Goal: Task Accomplishment & Management: Complete application form

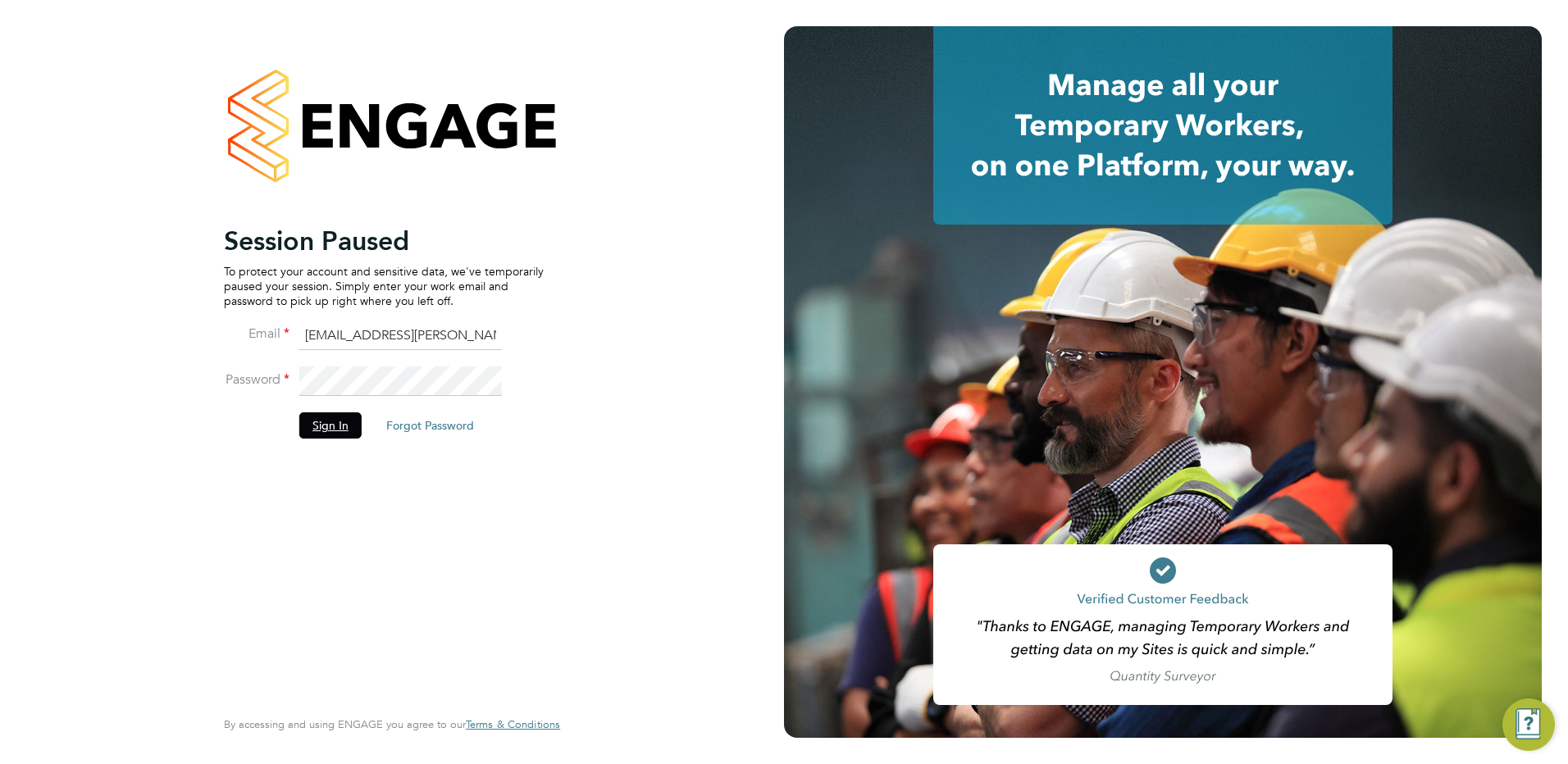
click at [322, 427] on button "Sign In" at bounding box center [330, 426] width 63 height 26
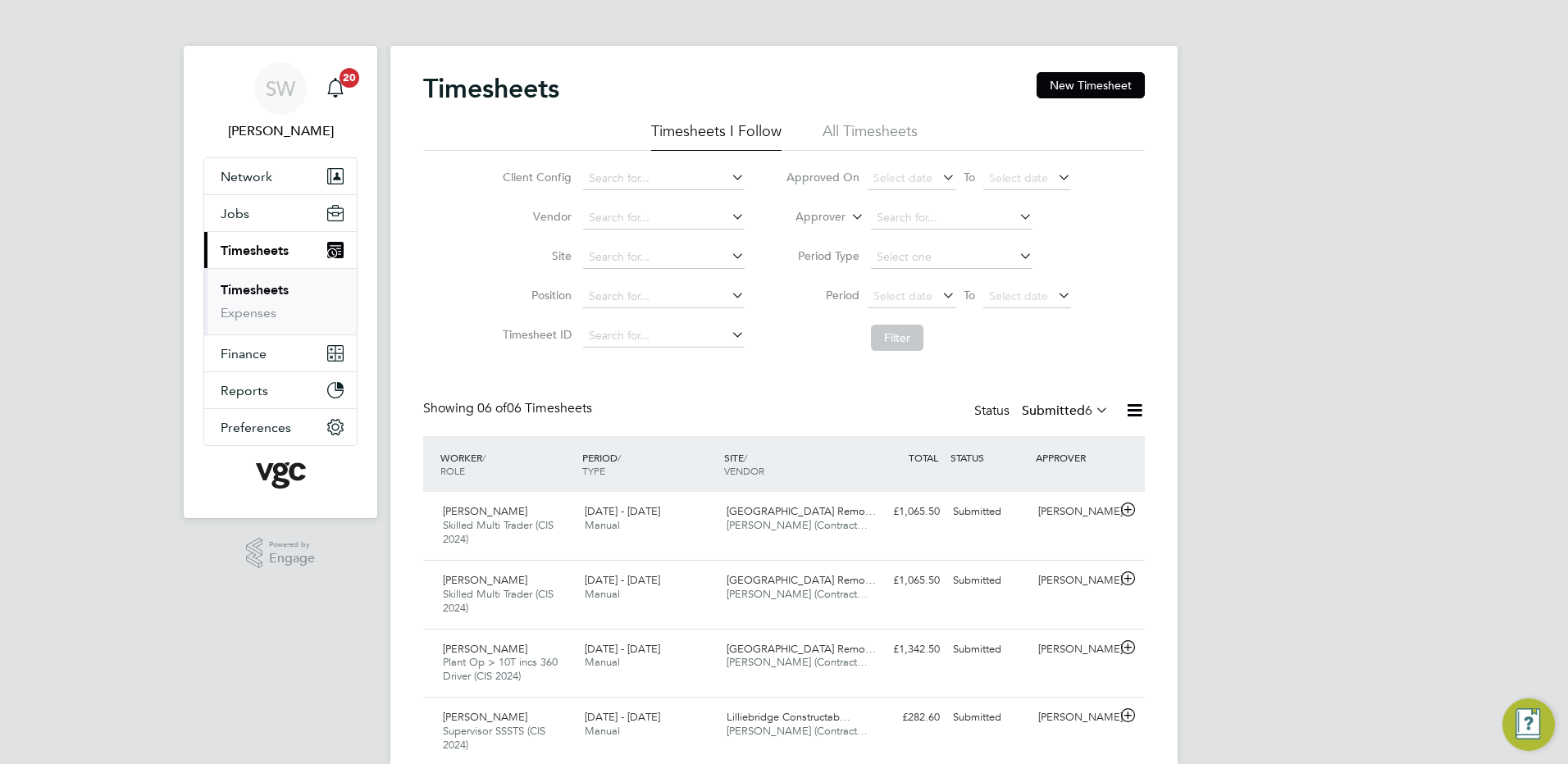
click at [281, 292] on link "Timesheets" at bounding box center [255, 290] width 68 height 16
click at [1090, 77] on button "New Timesheet" at bounding box center [1090, 85] width 109 height 26
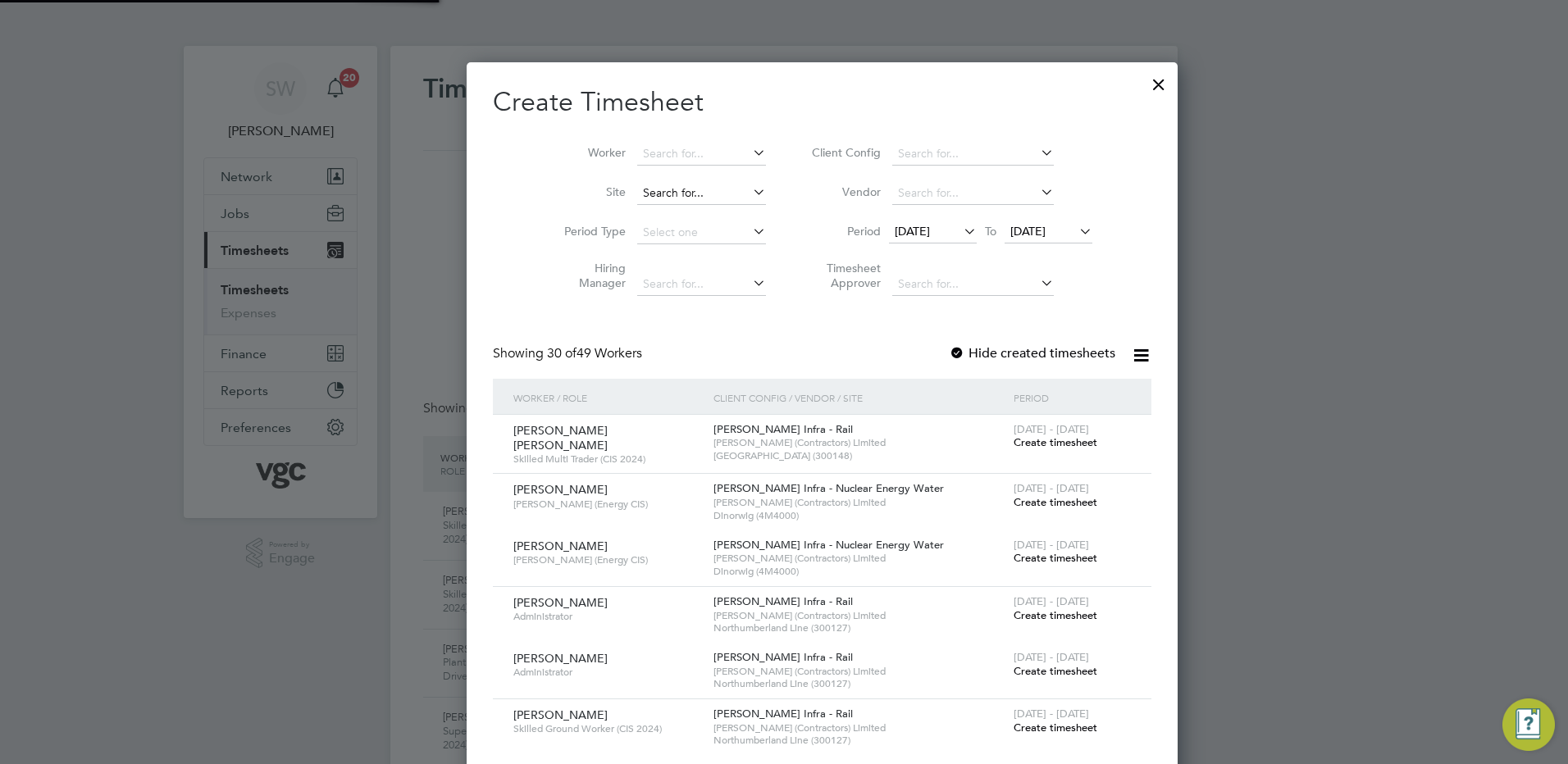
scroll to position [3635, 635]
click at [1010, 235] on span "19 Sep 2025" at bounding box center [1027, 231] width 36 height 15
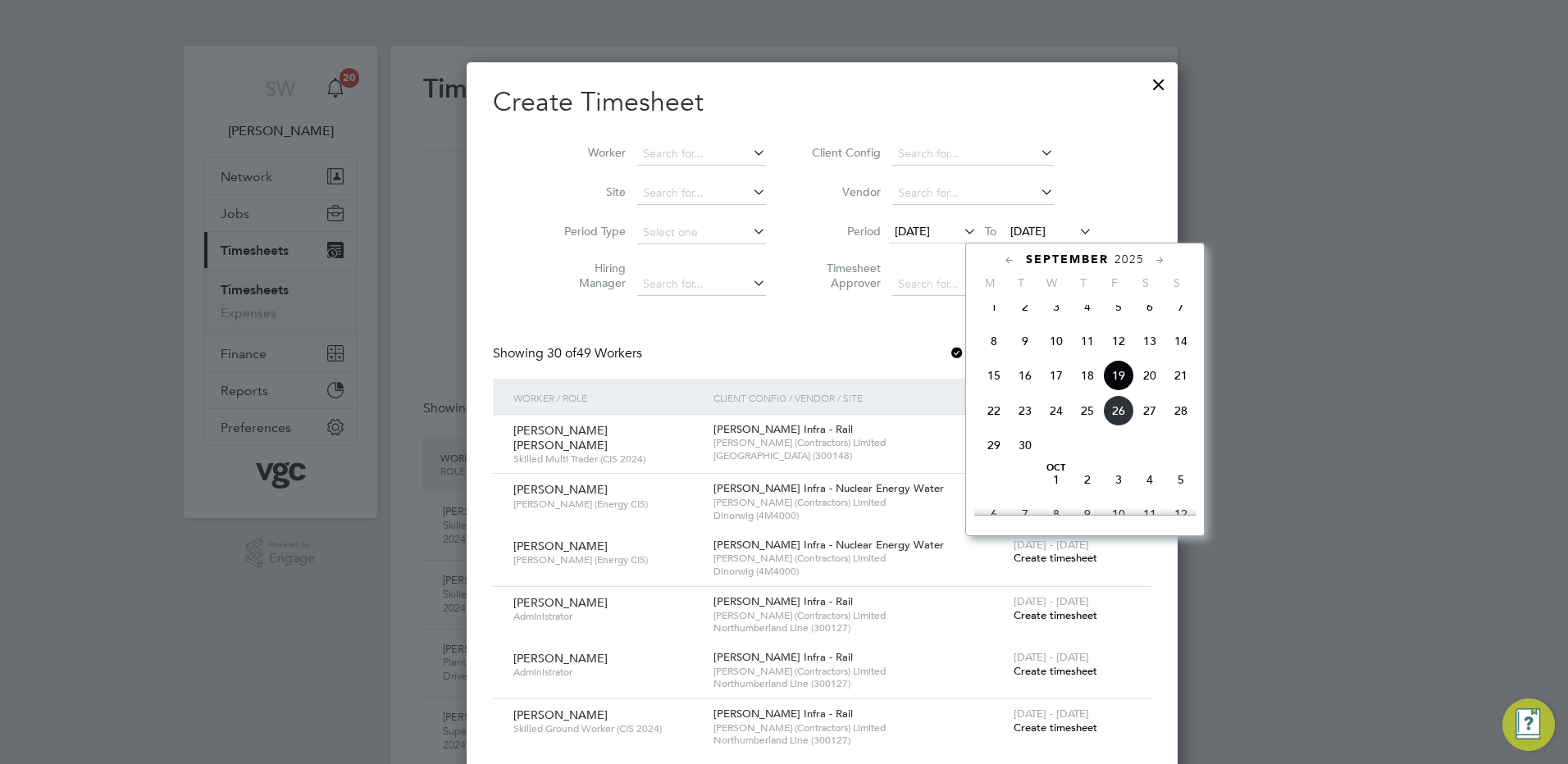
drag, startPoint x: 1118, startPoint y: 426, endPoint x: 970, endPoint y: 369, distance: 158.6
click at [1117, 426] on span "26" at bounding box center [1119, 411] width 31 height 31
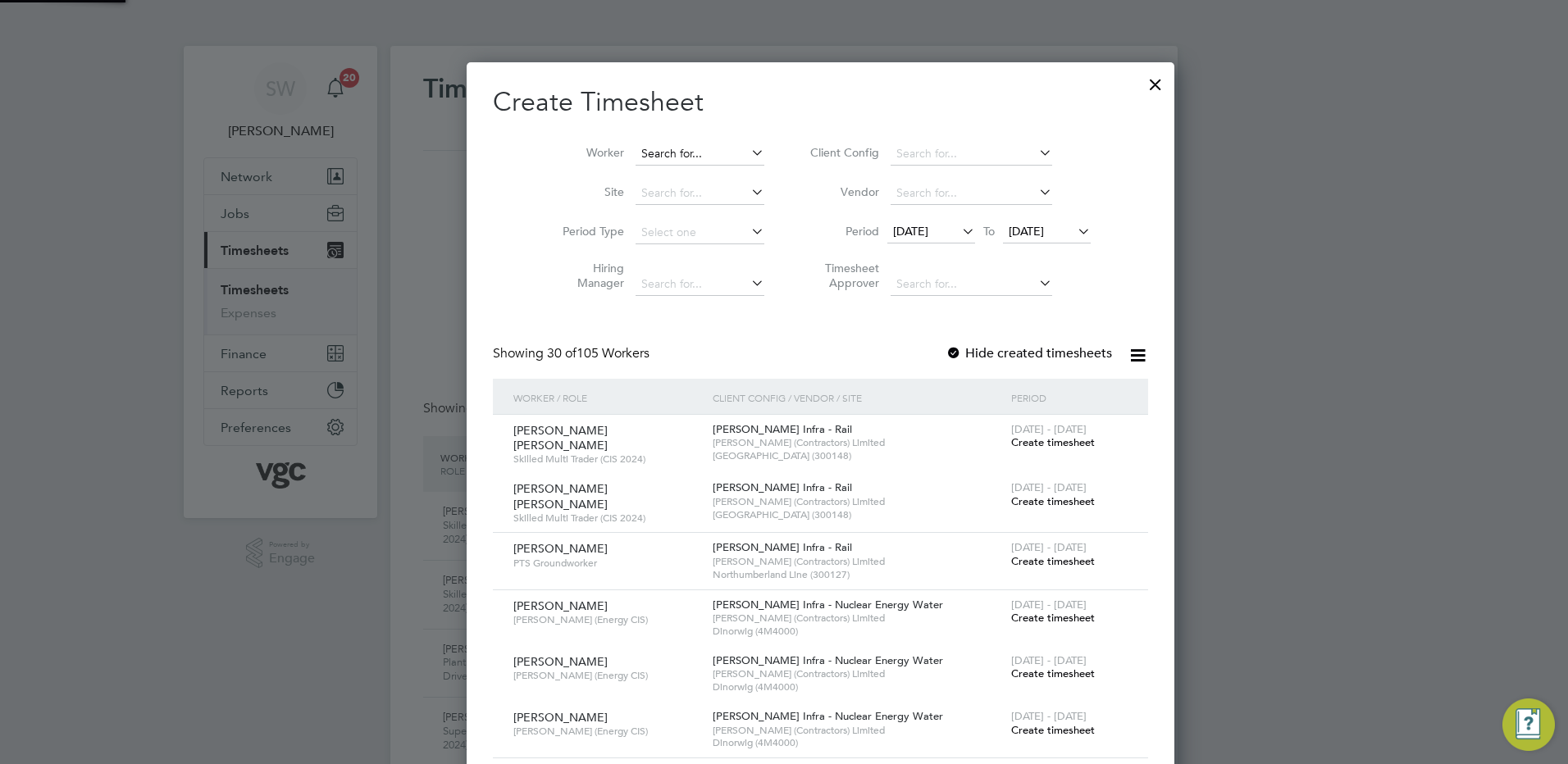
click at [635, 152] on input at bounding box center [700, 154] width 129 height 23
click at [635, 214] on li "Moy o Gisanrin" at bounding box center [681, 220] width 167 height 22
type input "Moyo Gisanrin"
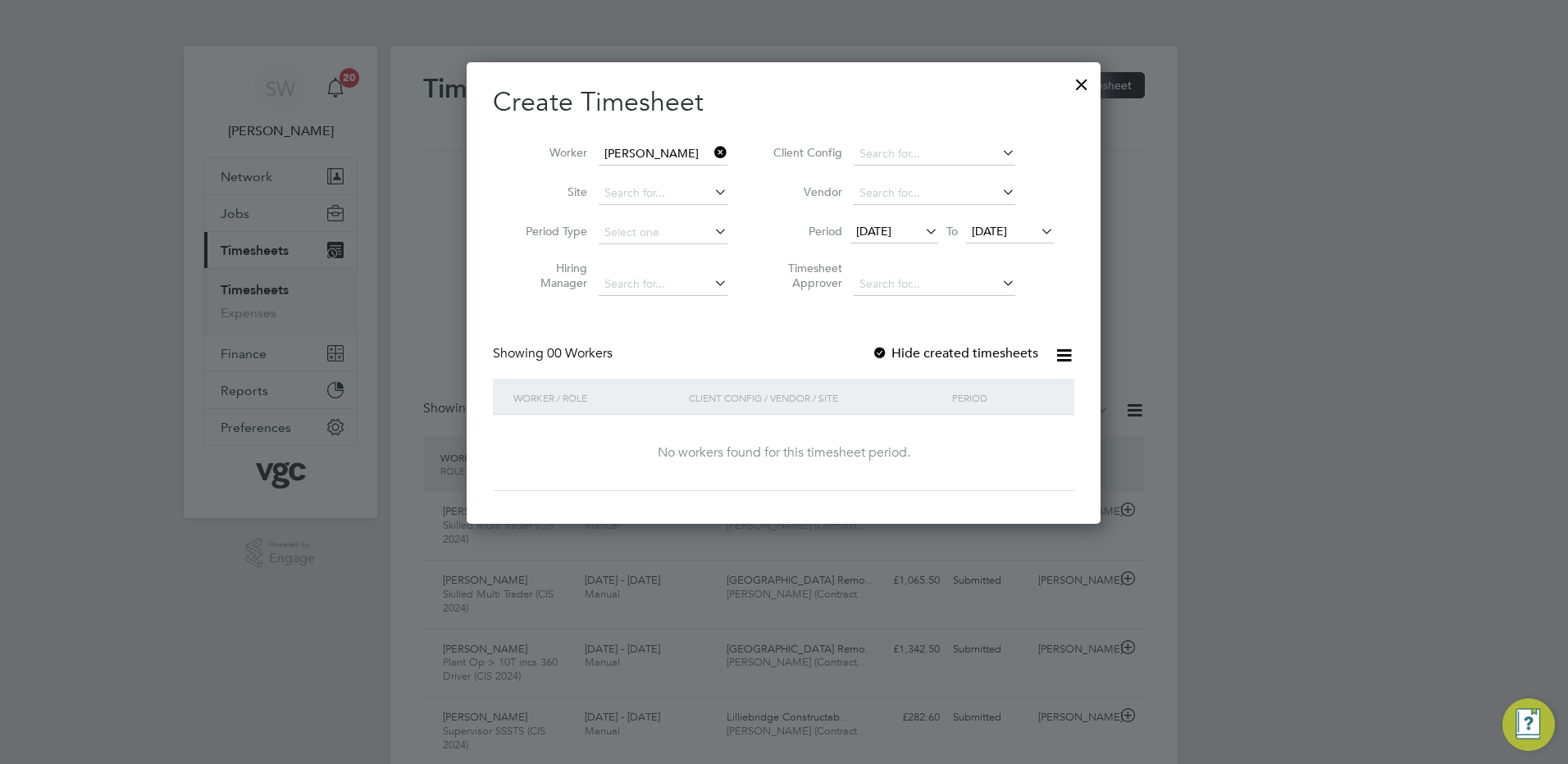
click at [1001, 224] on span "26 Sep 2025" at bounding box center [989, 231] width 36 height 15
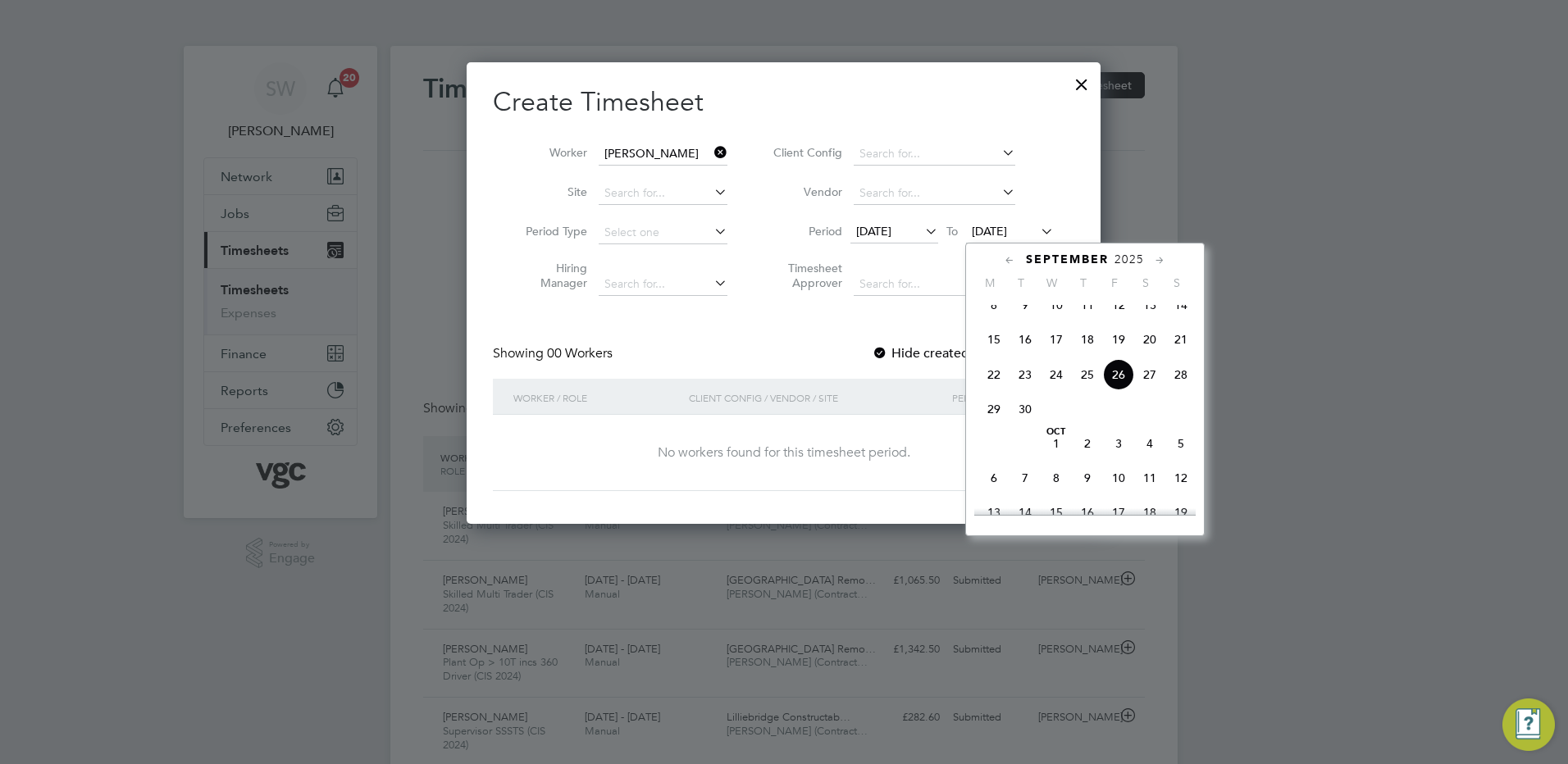
click at [1124, 390] on span "26" at bounding box center [1119, 375] width 31 height 31
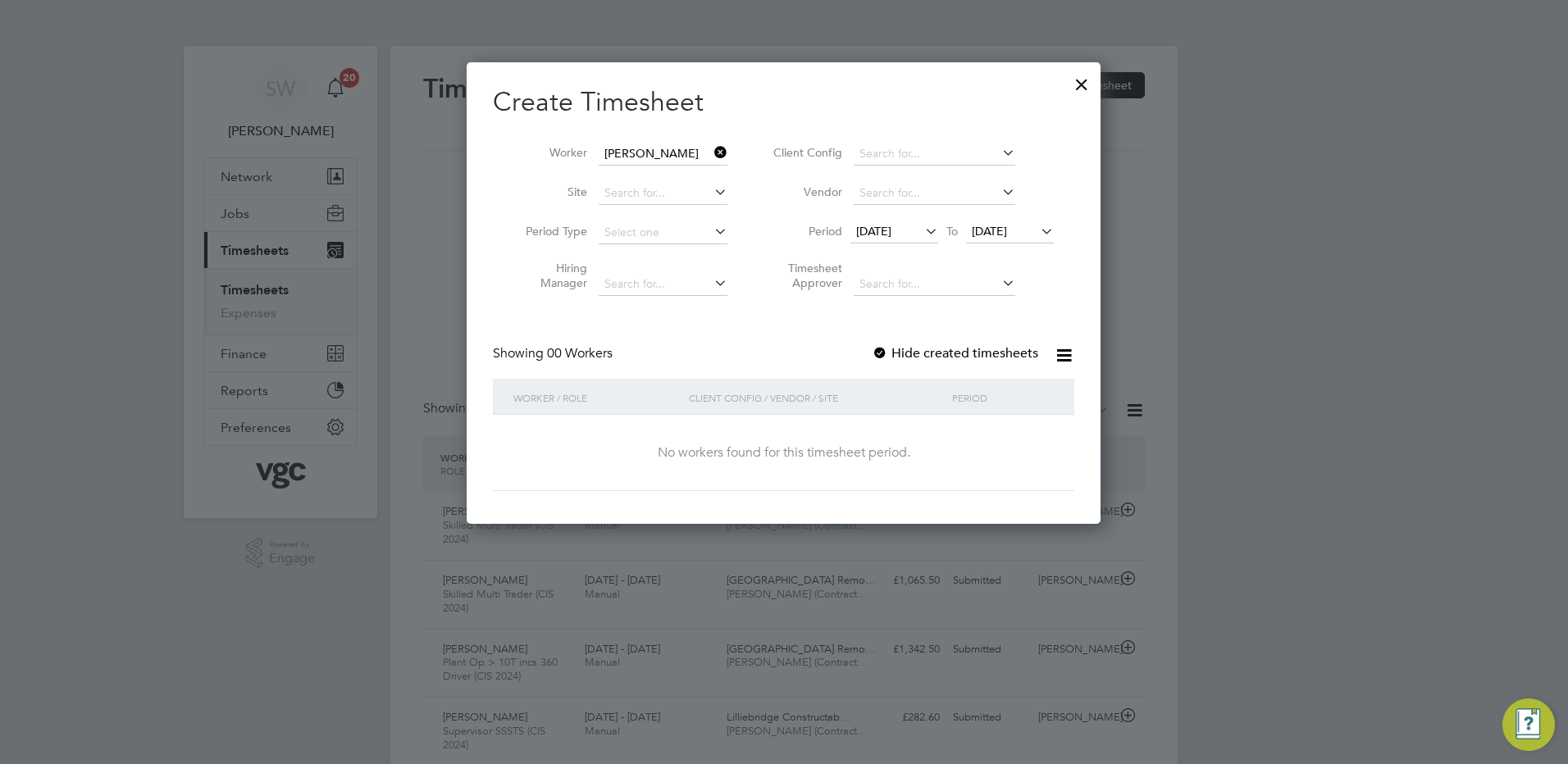
click at [711, 148] on icon at bounding box center [711, 152] width 0 height 23
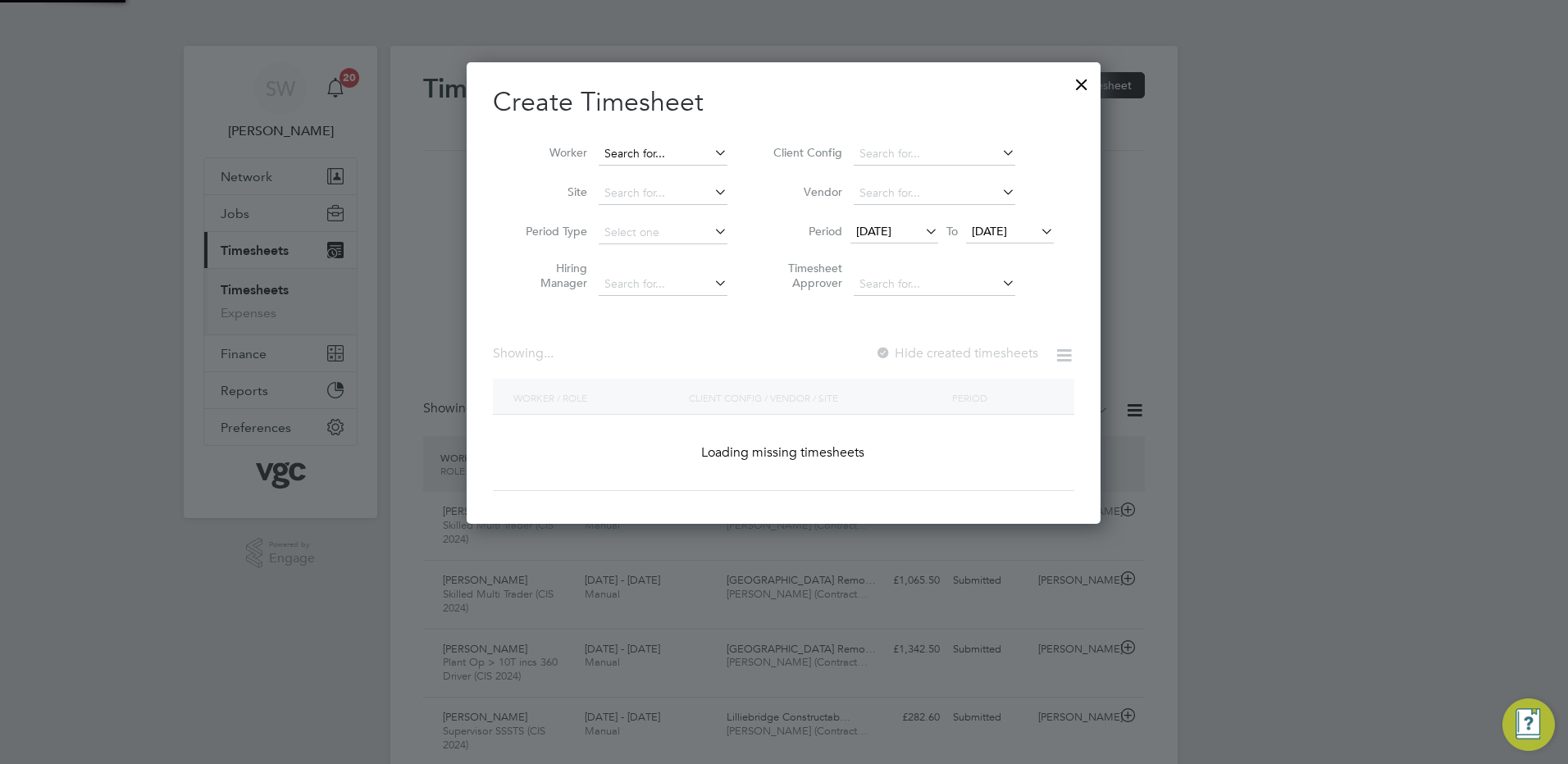
click at [659, 156] on input at bounding box center [663, 154] width 129 height 23
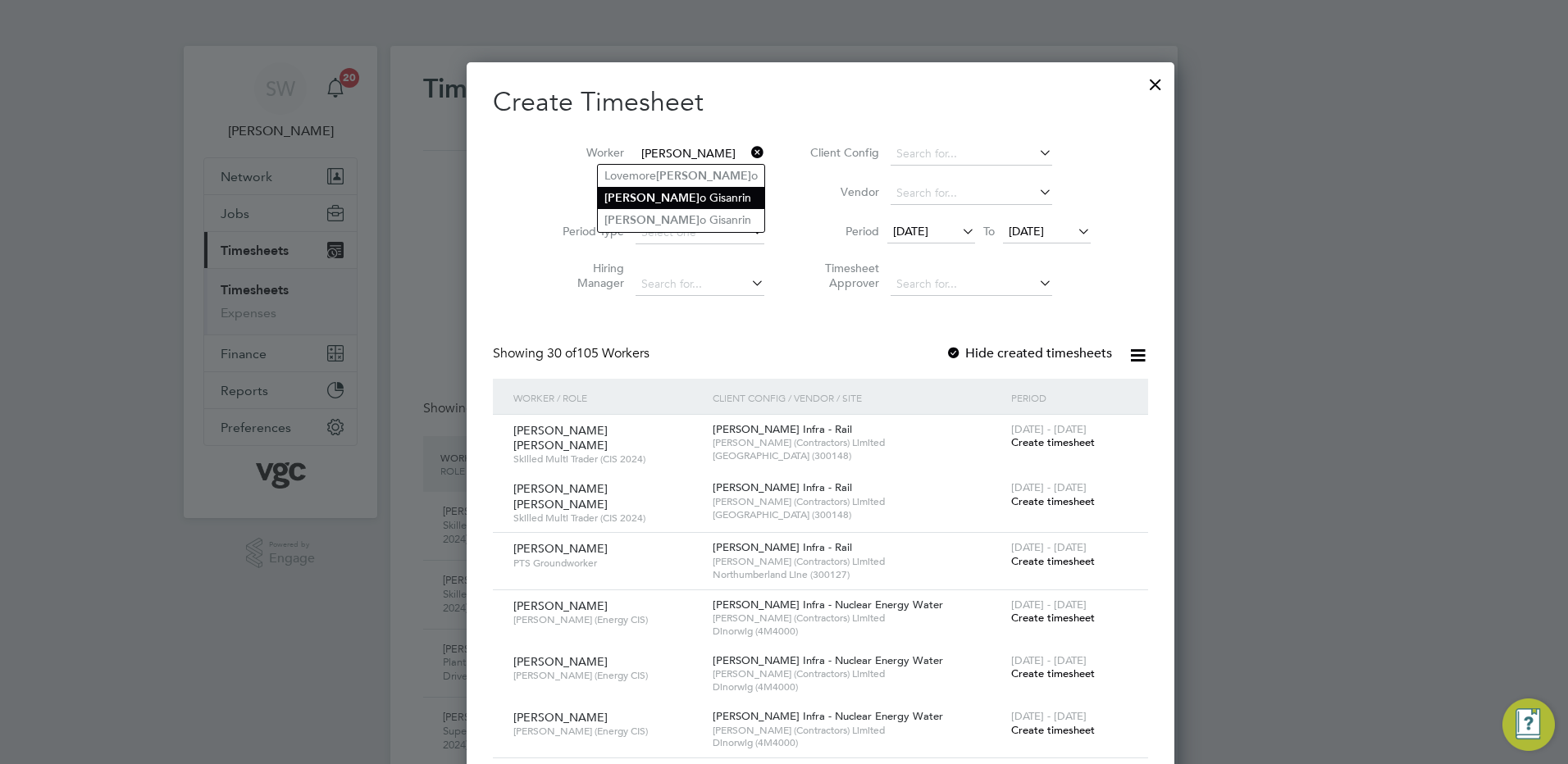
click at [654, 195] on li "Moy o Gisanrin" at bounding box center [681, 197] width 167 height 22
type input "Moyo Gisanrin"
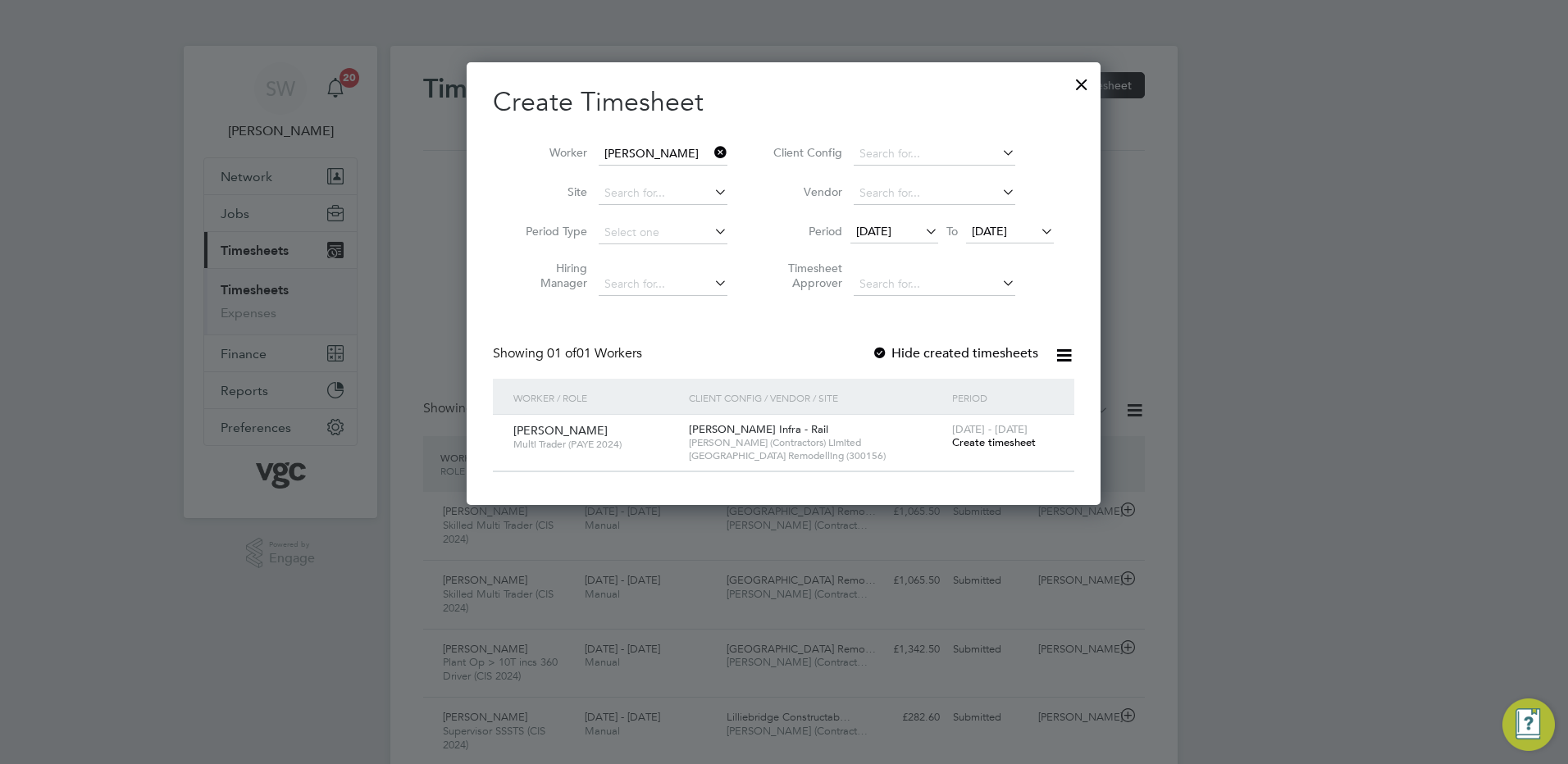
click at [980, 446] on span "Create timesheet" at bounding box center [993, 442] width 83 height 14
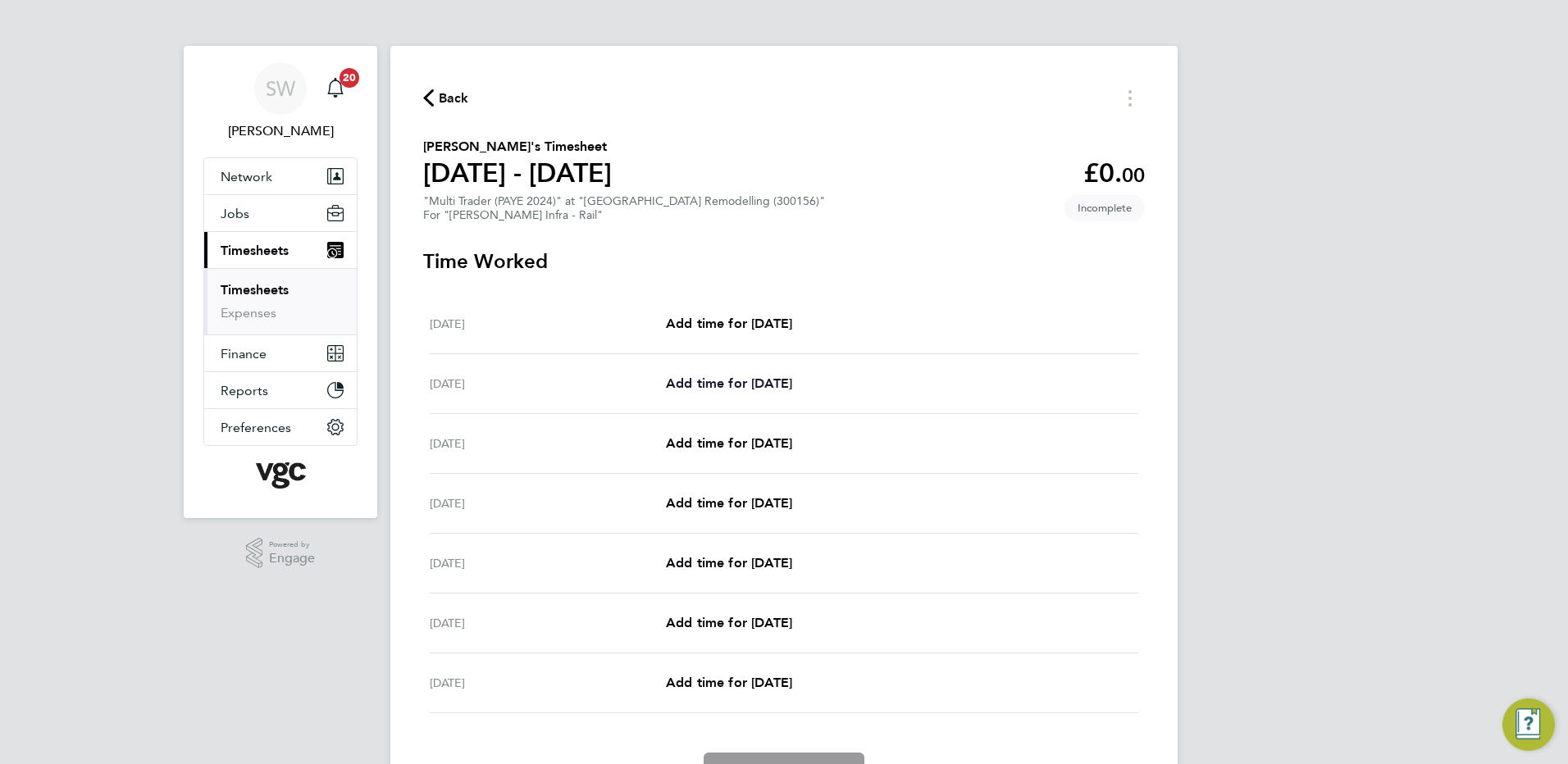
click at [709, 386] on span "Add time for Sun 21 Sep" at bounding box center [728, 383] width 126 height 16
select select "30"
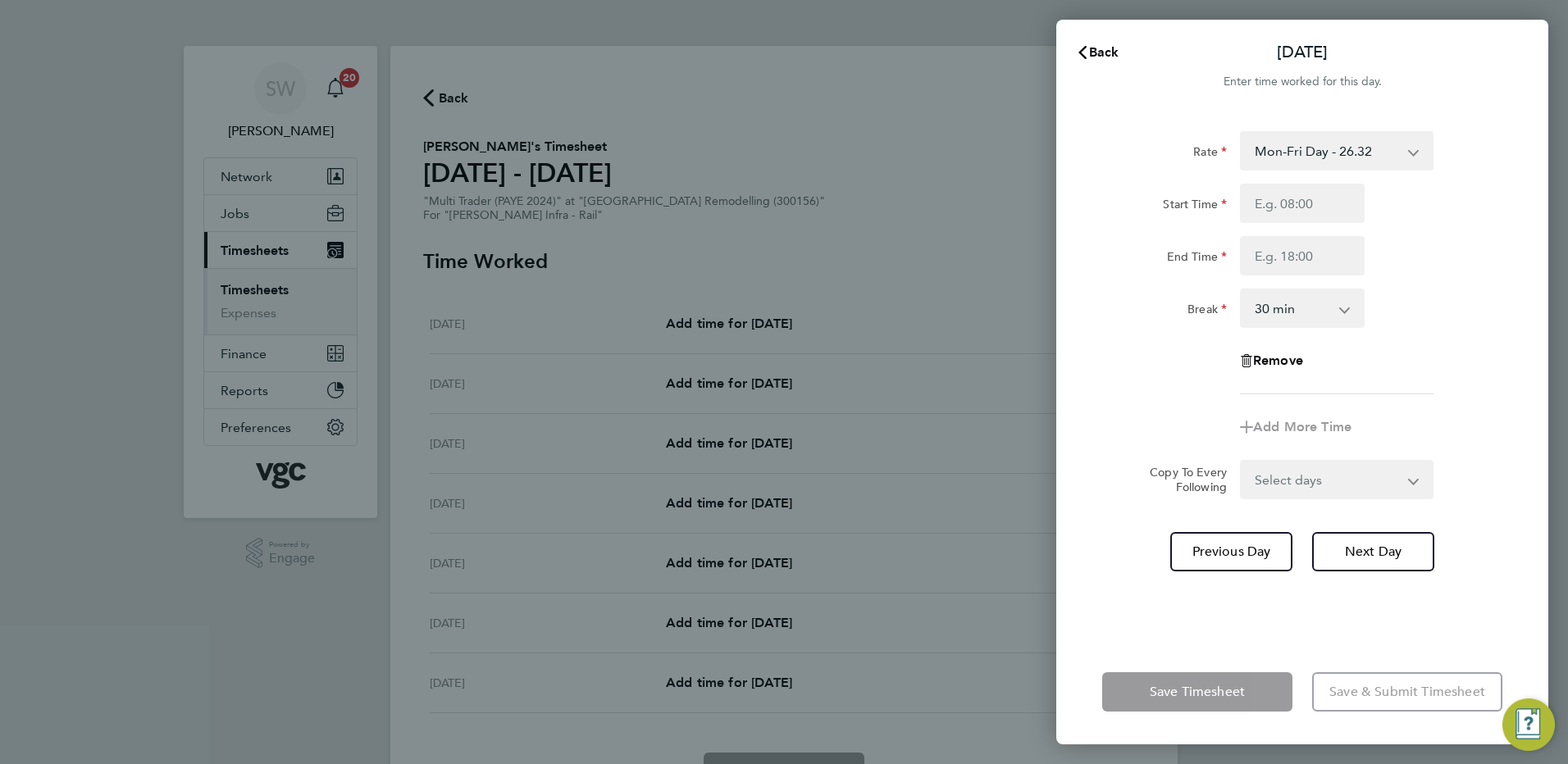
click at [1405, 155] on select "Mon-Fri Day - 26.32 Xmas / NY - 52.64 Weekend - 34.21 Bank Hol - 39.48 Mon-Thur…" at bounding box center [1326, 151] width 170 height 37
select select "30"
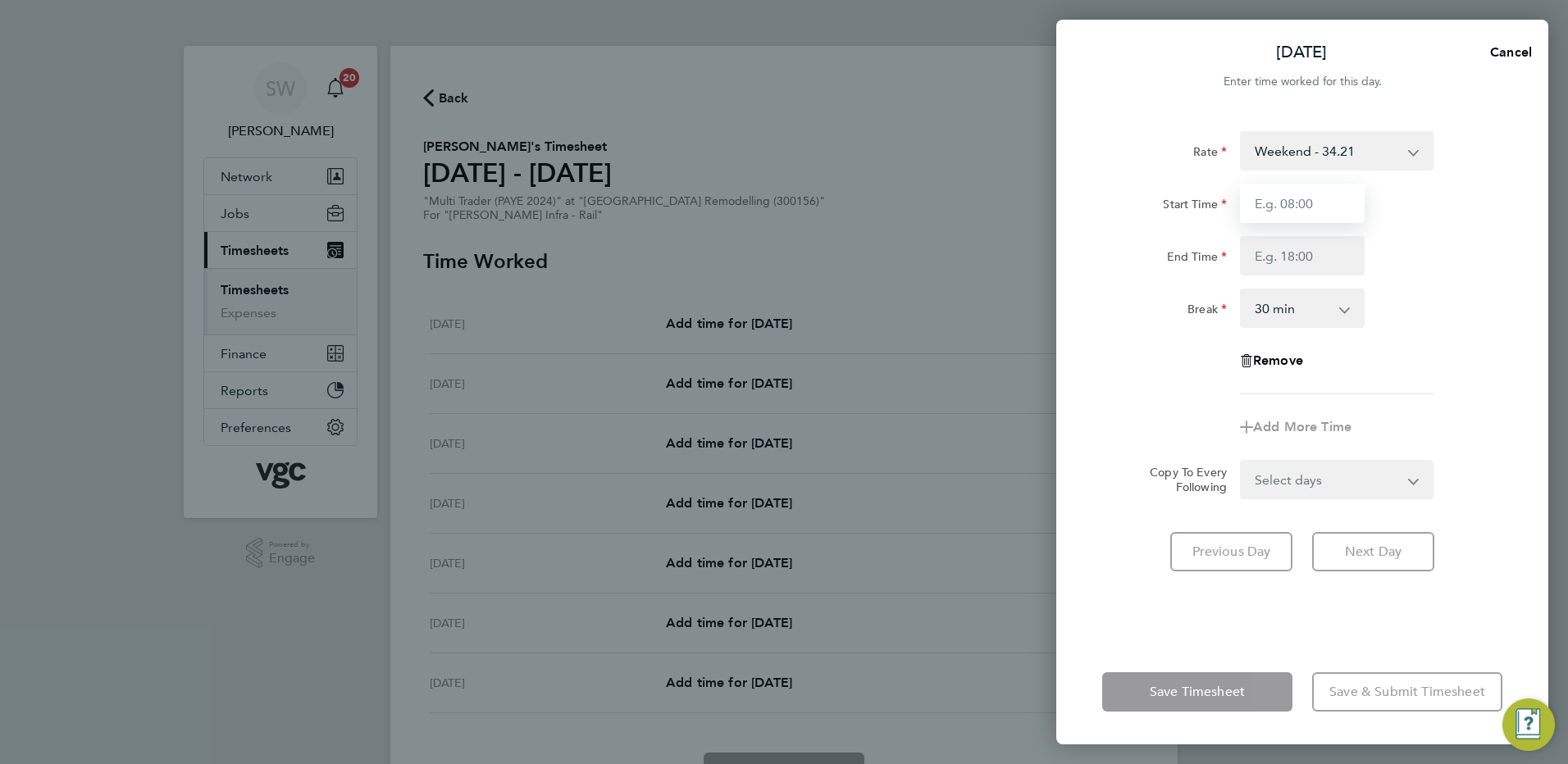
click at [1278, 199] on input "Start Time" at bounding box center [1301, 203] width 124 height 39
type input "20:00"
click at [1266, 249] on input "End Time" at bounding box center [1301, 256] width 124 height 39
type input "06:30"
click at [1435, 375] on div "Remove" at bounding box center [1301, 360] width 413 height 39
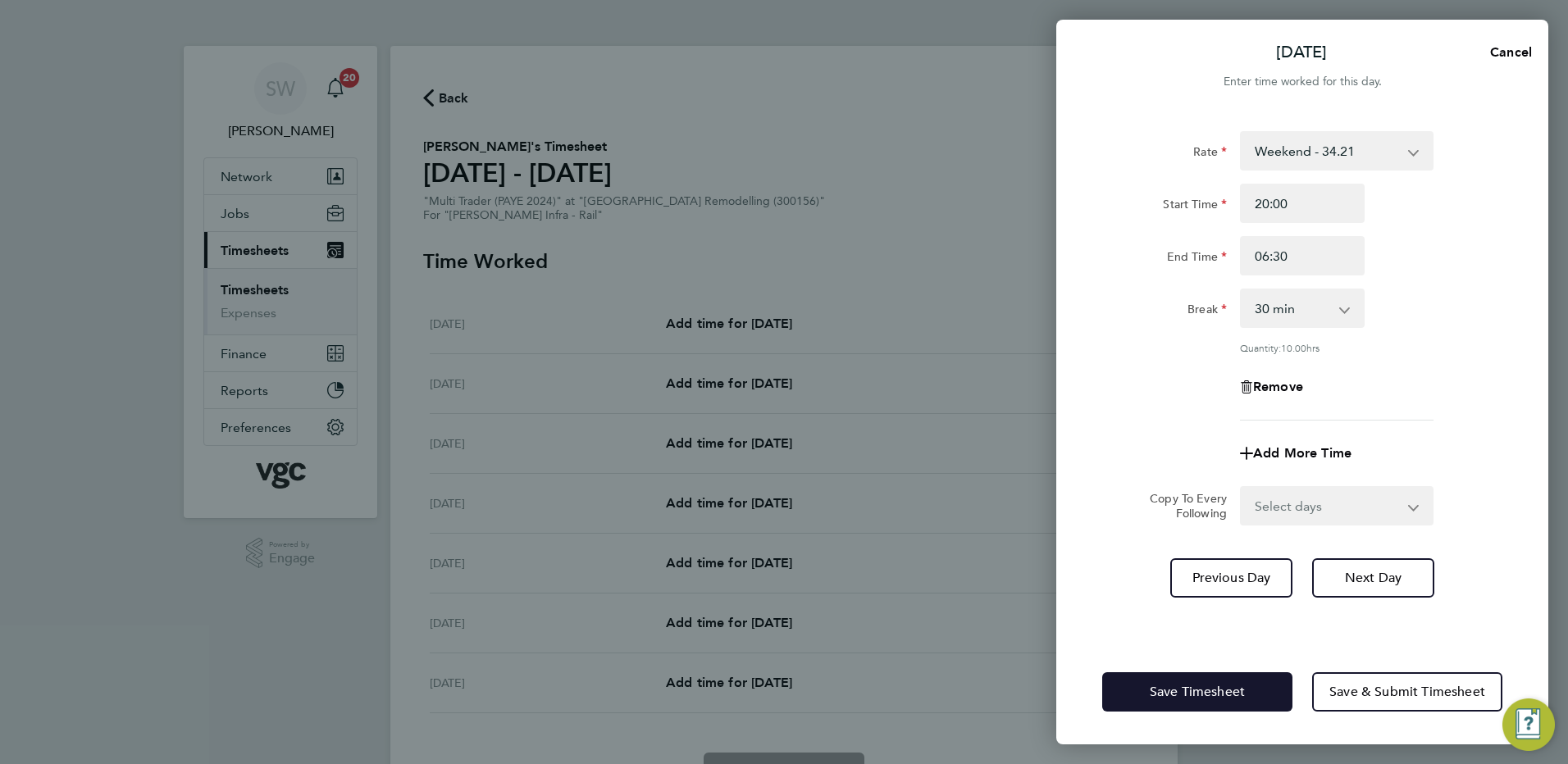
click at [1170, 701] on button "Save Timesheet" at bounding box center [1197, 692] width 190 height 39
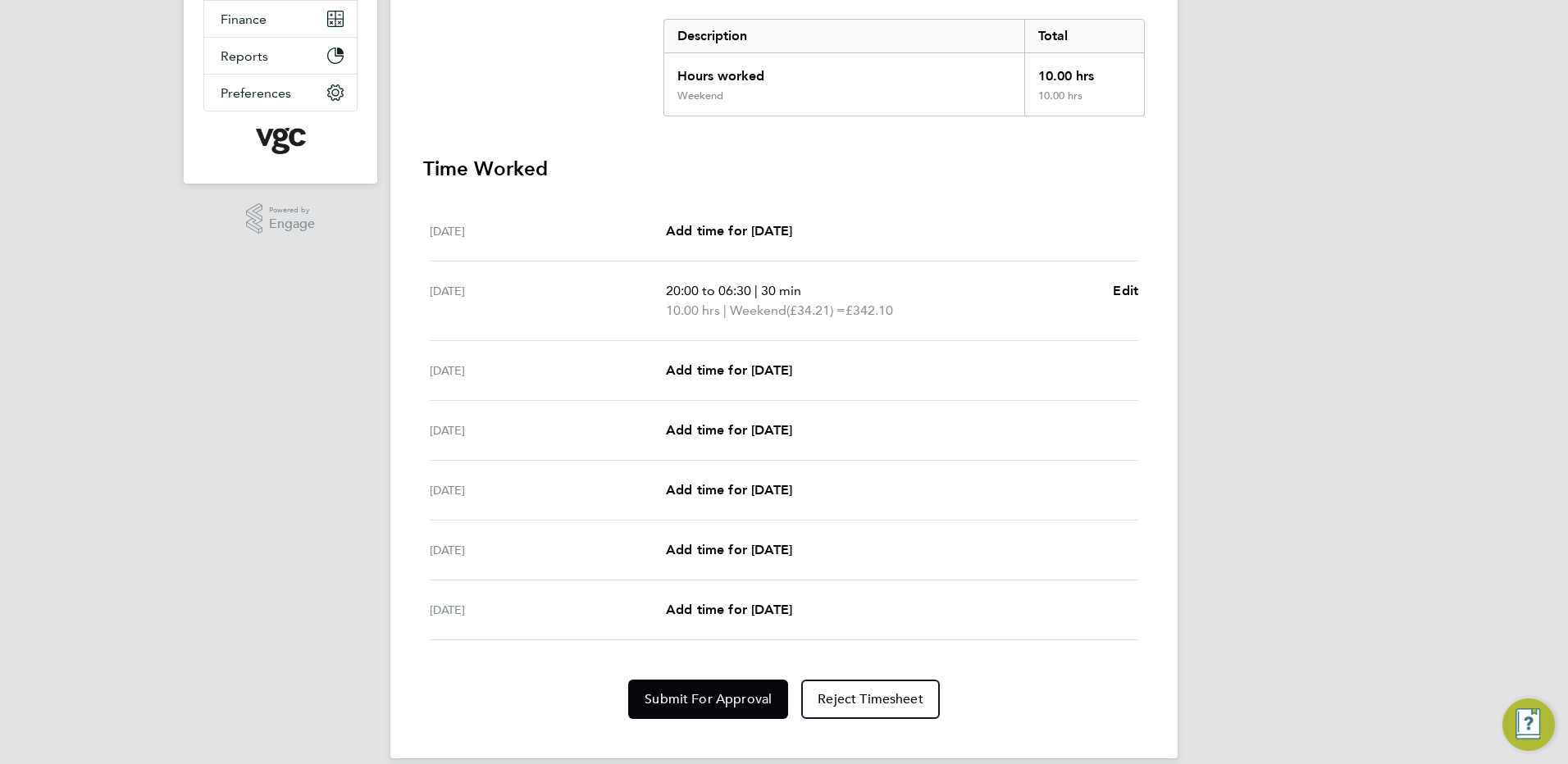
scroll to position [355, 0]
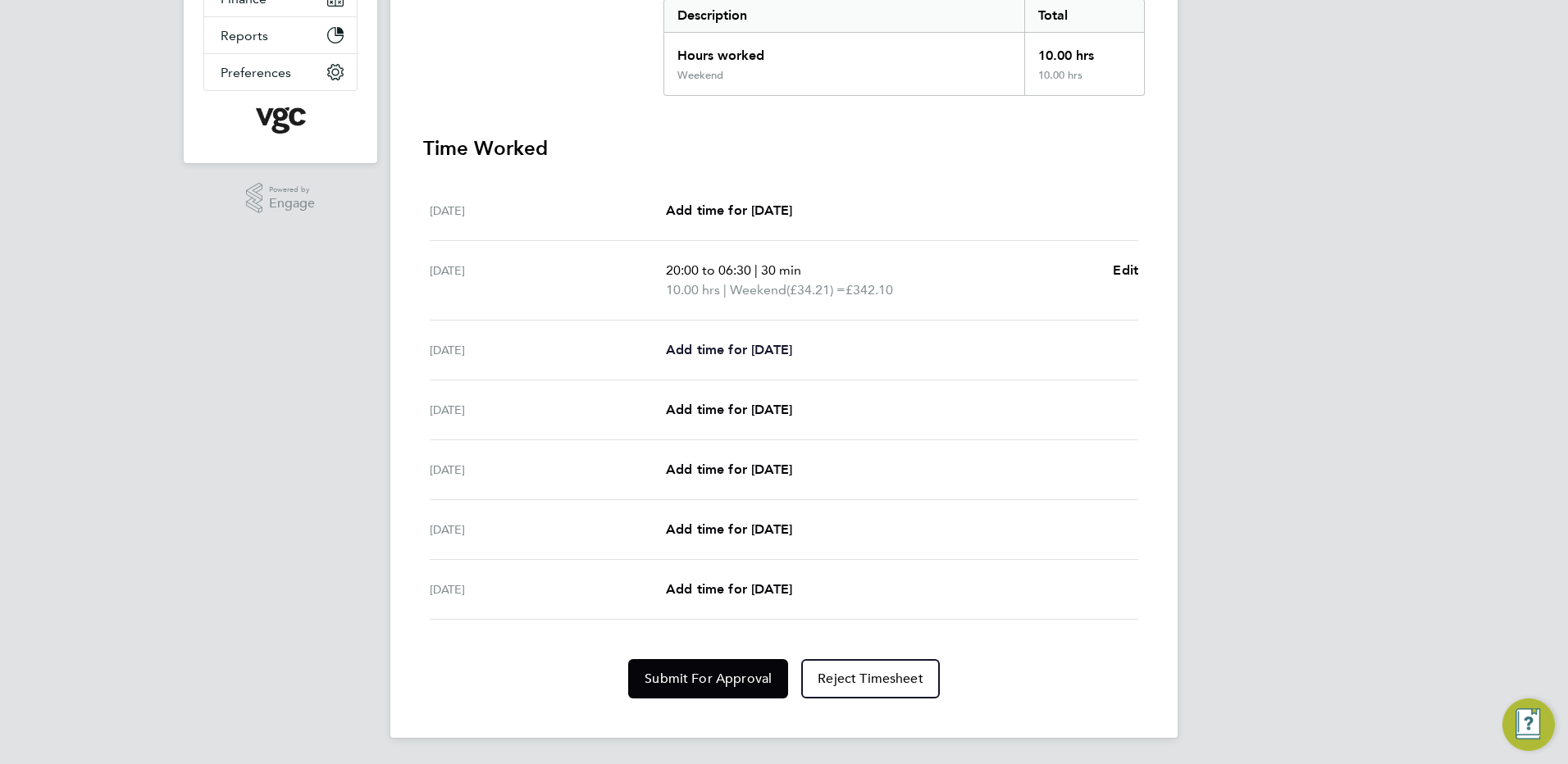
click at [729, 345] on span "Add time for Mon 22 Sep" at bounding box center [728, 349] width 126 height 16
select select "30"
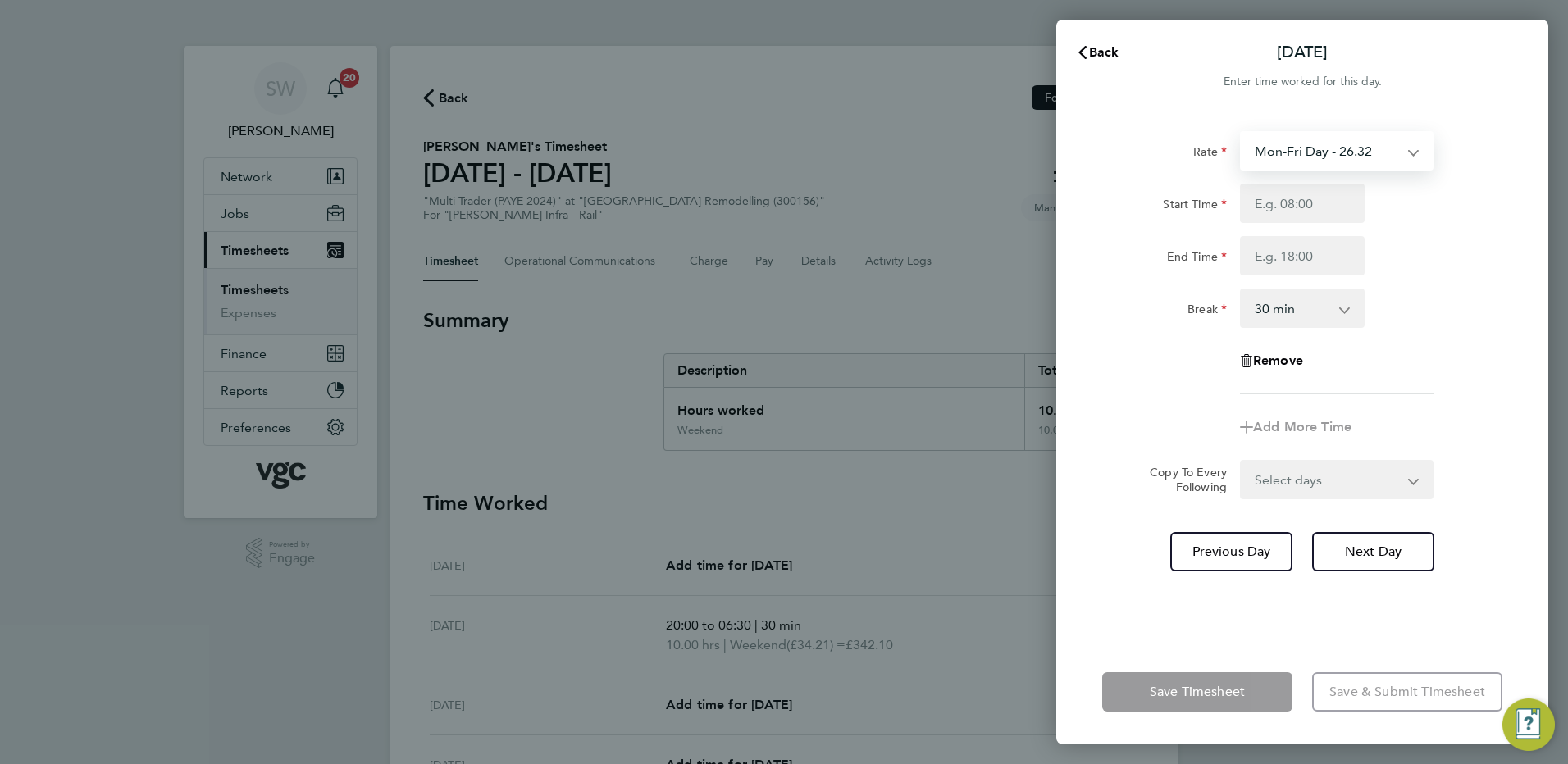
click at [1412, 154] on select "Mon-Fri Day - 26.32 Xmas / NY - 52.64 Weekend - 34.21 Bank Hol - 39.48 Mon-Thur…" at bounding box center [1326, 151] width 170 height 37
select select "30"
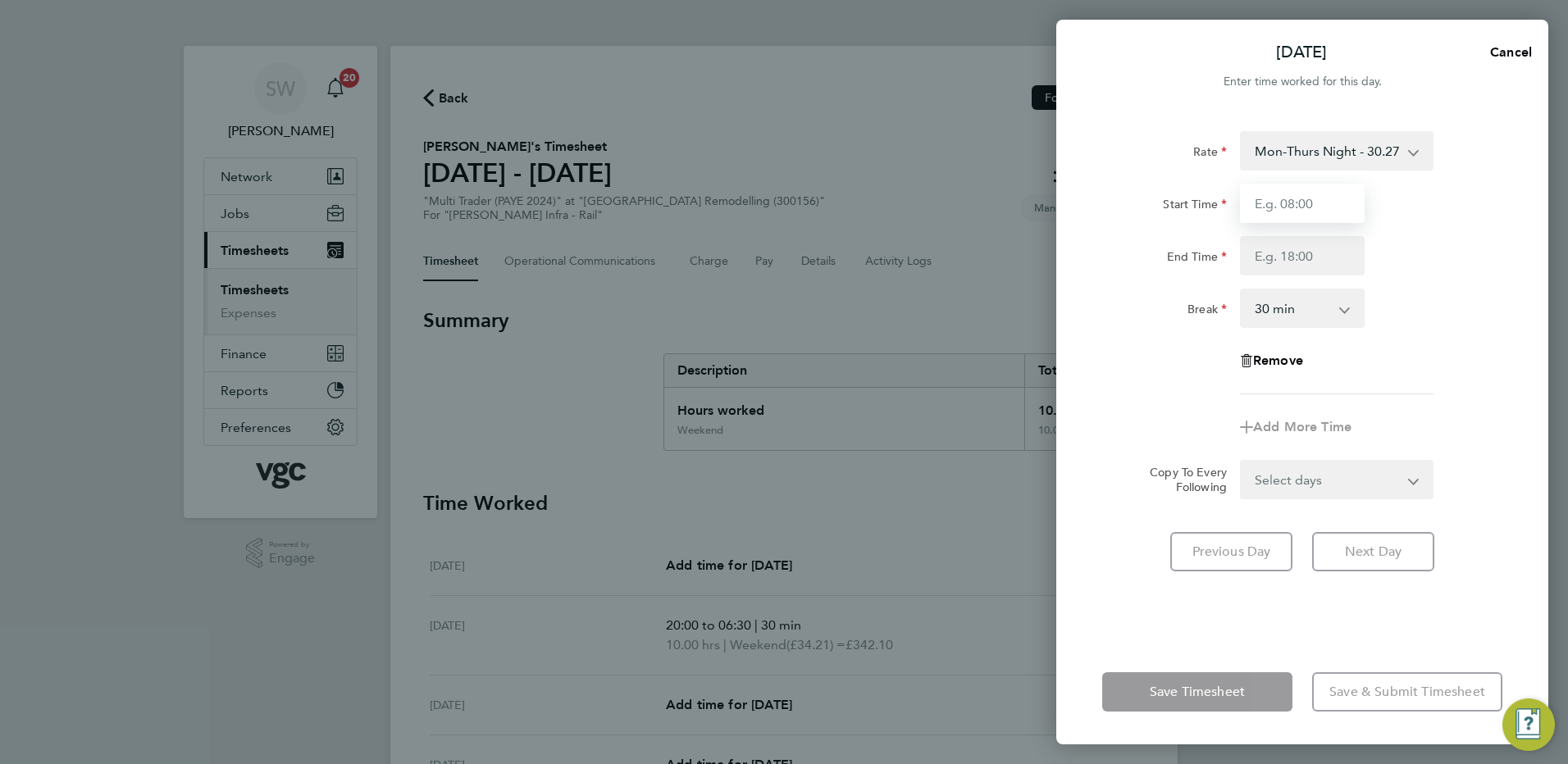
click at [1286, 206] on input "Start Time" at bounding box center [1301, 203] width 124 height 39
type input "20:00"
type input "06:30"
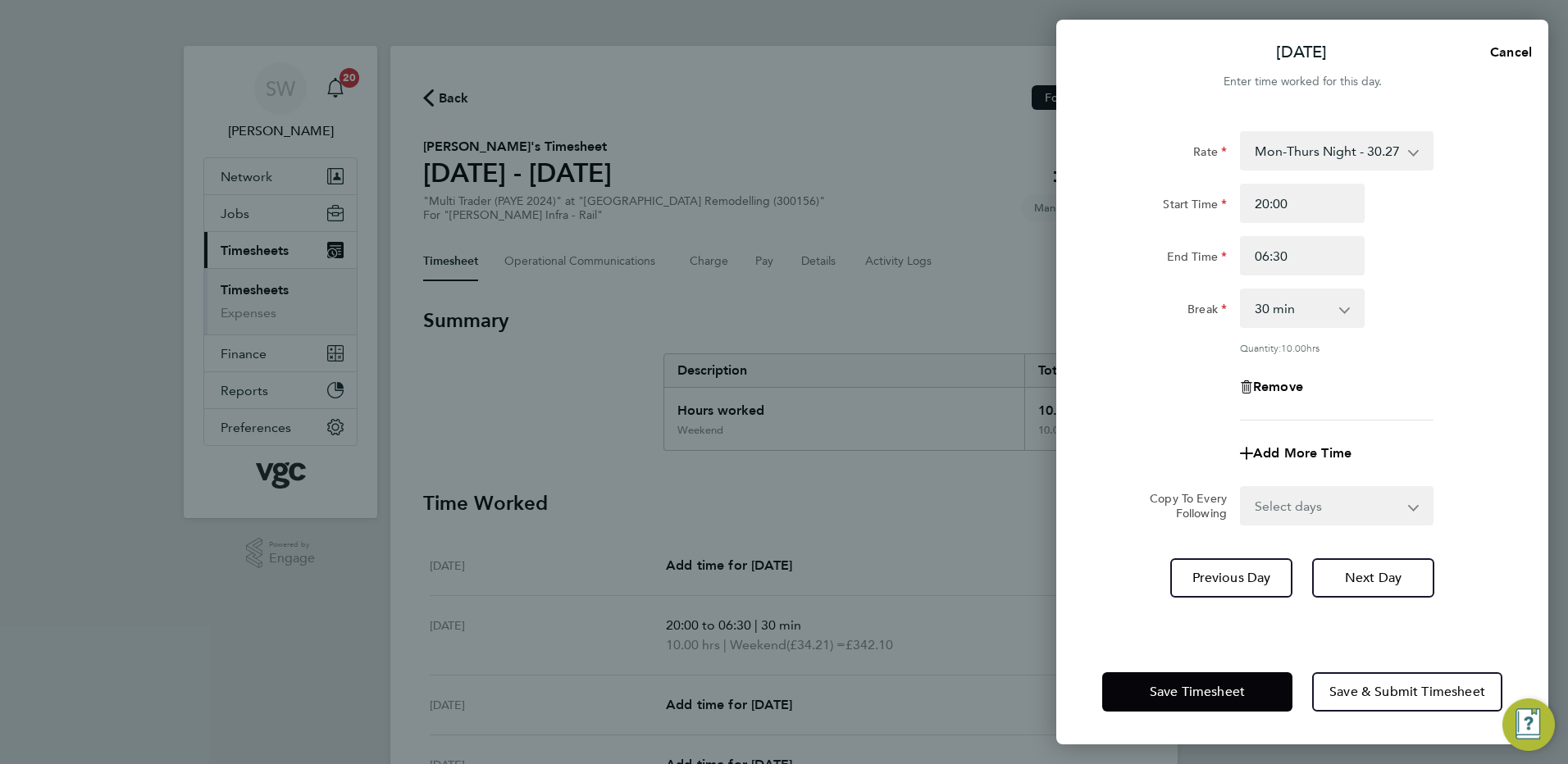
click at [1407, 502] on select "Select days Day Tuesday Wednesday Thursday Friday" at bounding box center [1327, 506] width 172 height 37
select select "TUE"
click at [1241, 488] on select "Select days Day Tuesday Wednesday Thursday Friday" at bounding box center [1327, 506] width 172 height 37
select select "2025-09-26"
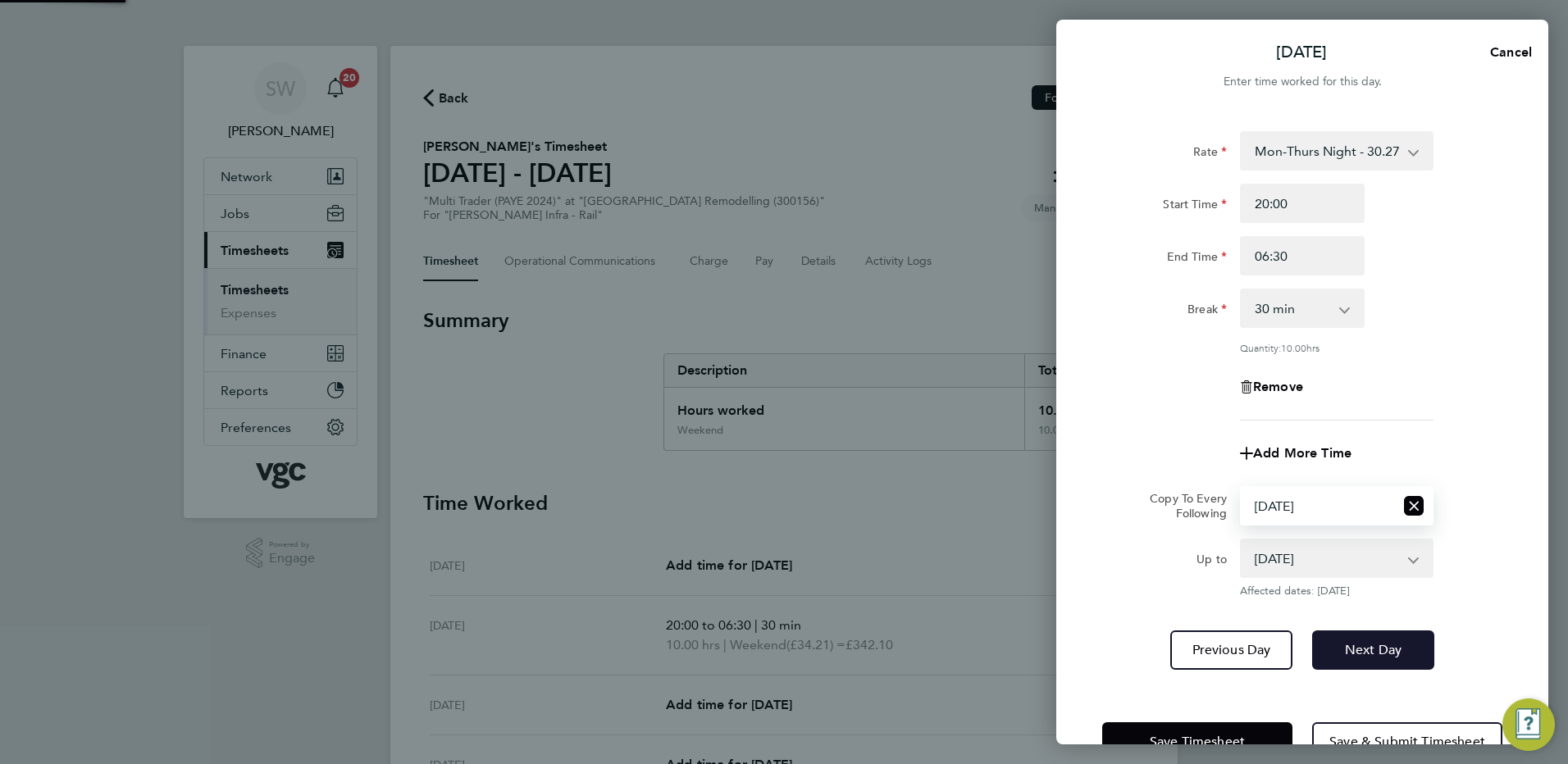
drag, startPoint x: 1372, startPoint y: 649, endPoint x: 1371, endPoint y: 641, distance: 8.1
click at [1370, 649] on span "Next Day" at bounding box center [1372, 650] width 56 height 17
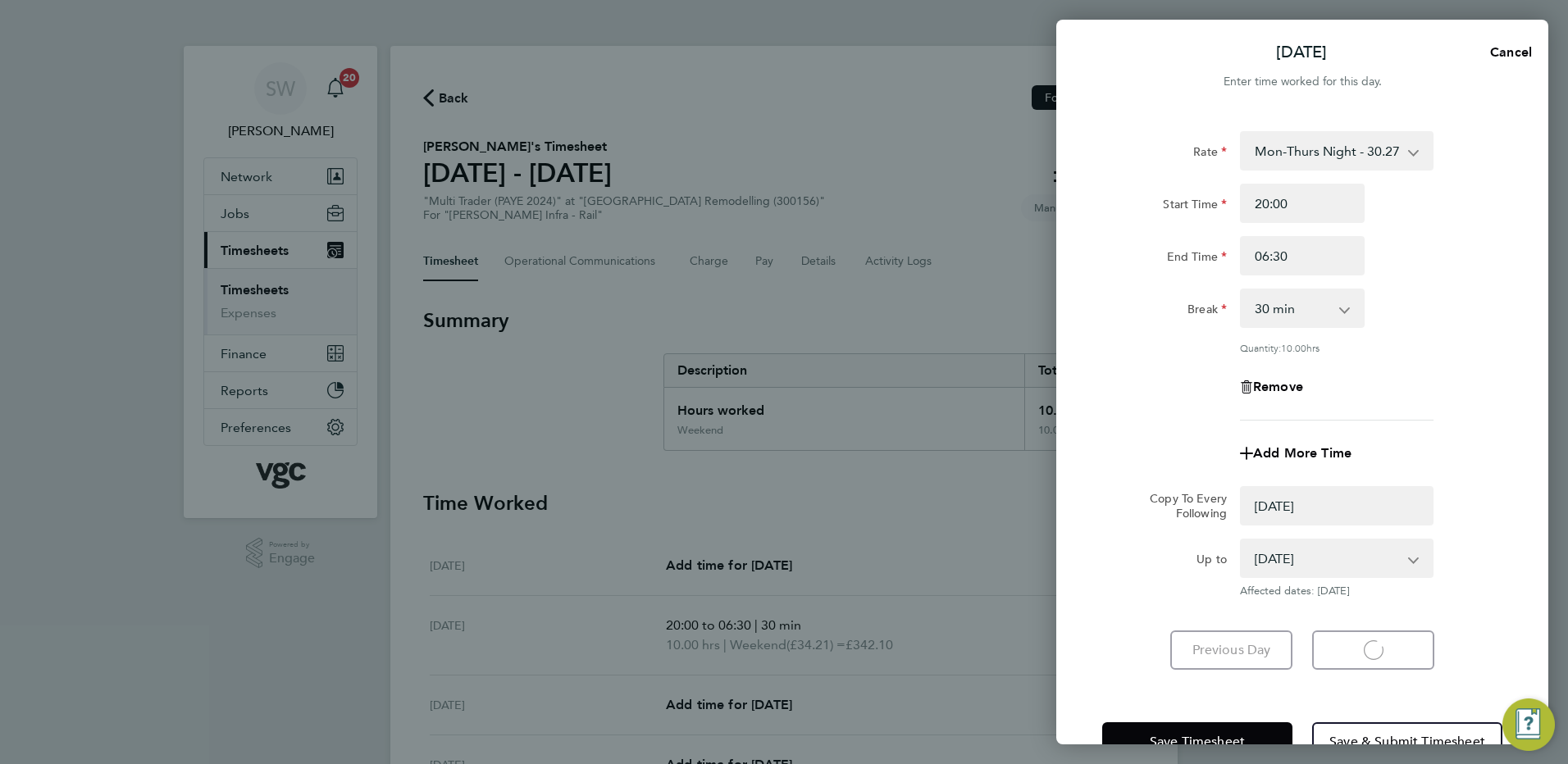
select select "0: null"
select select "30"
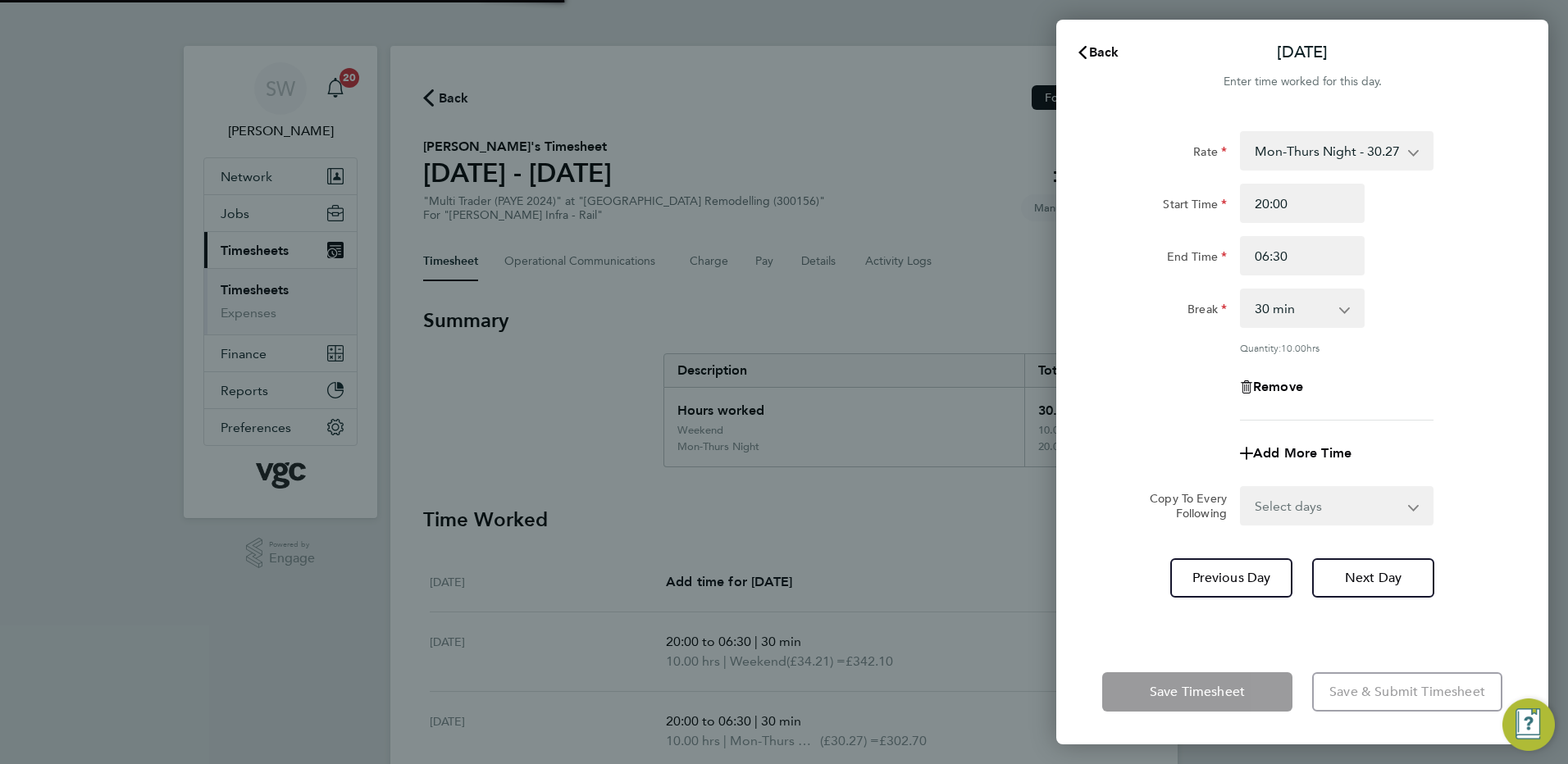
click at [1410, 509] on select "Select days Day Wednesday Thursday Friday" at bounding box center [1327, 506] width 172 height 37
select select "WED"
click at [1241, 488] on select "Select days Day Wednesday Thursday Friday" at bounding box center [1327, 506] width 172 height 37
select select "2025-09-26"
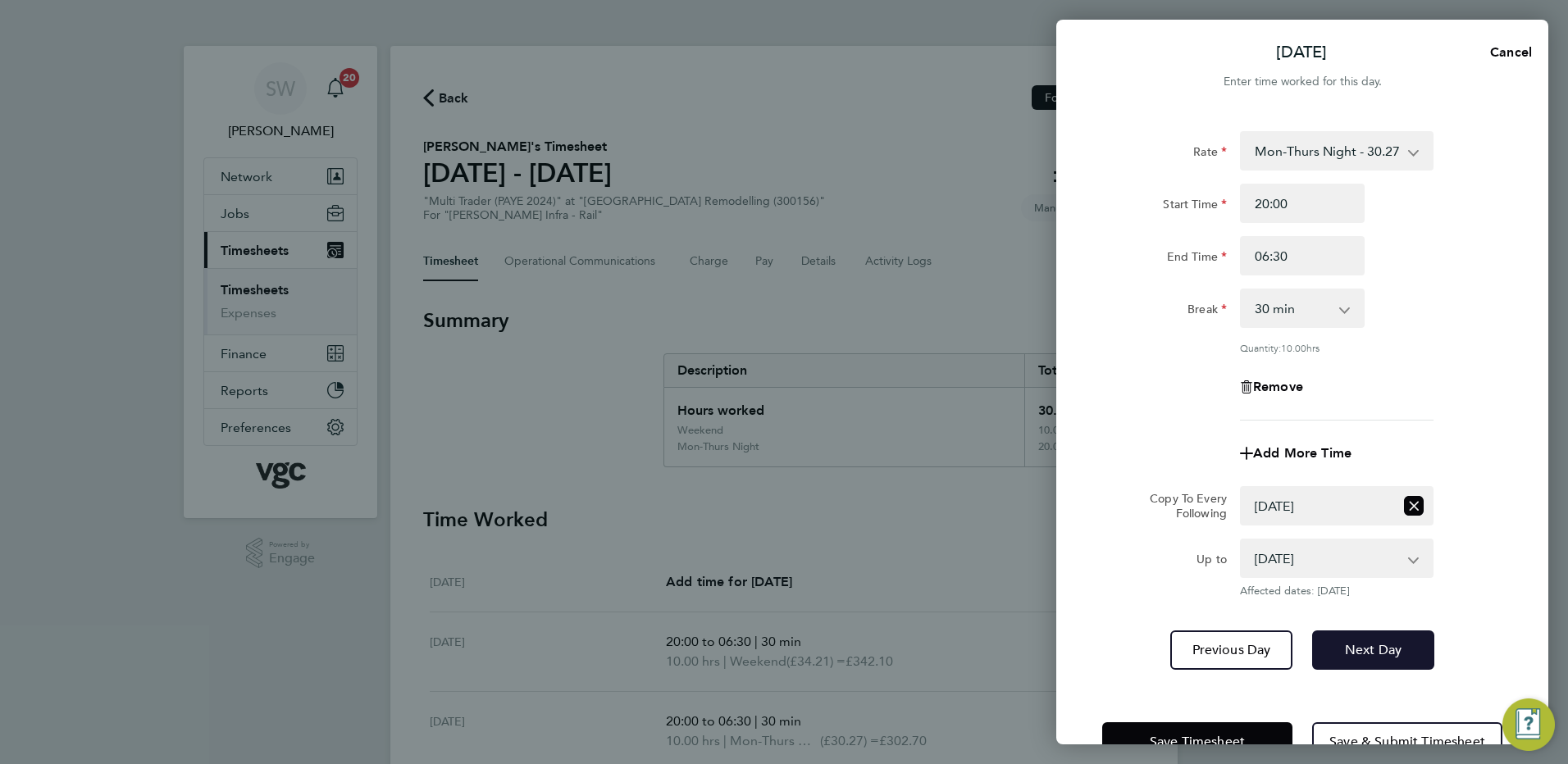
drag, startPoint x: 1362, startPoint y: 629, endPoint x: 1366, endPoint y: 621, distance: 8.9
click at [1361, 630] on button "Next Day" at bounding box center [1372, 649] width 123 height 39
select select "0: null"
select select "30"
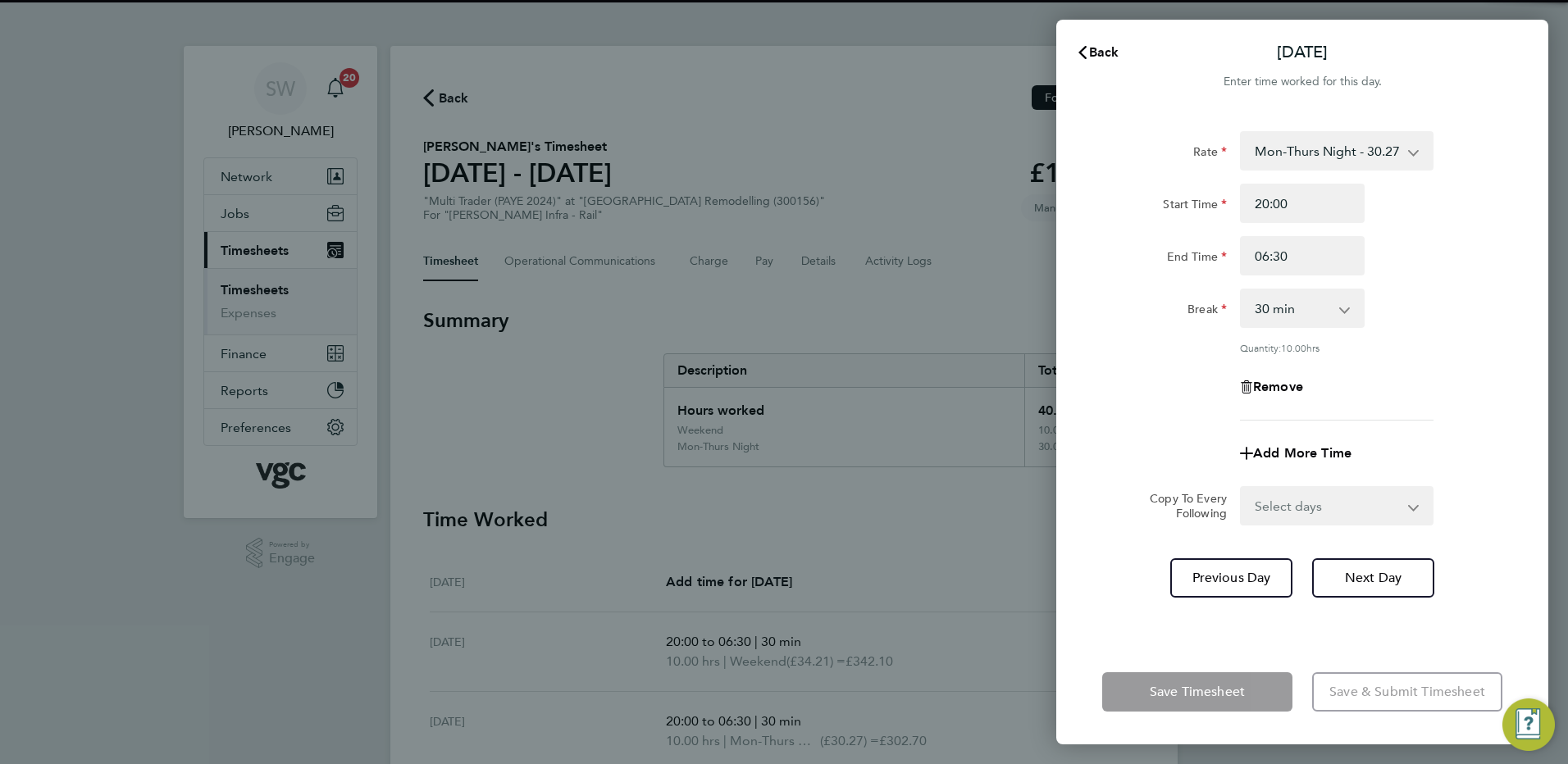
click at [1417, 506] on app-icon-cross-button at bounding box center [1423, 506] width 20 height 37
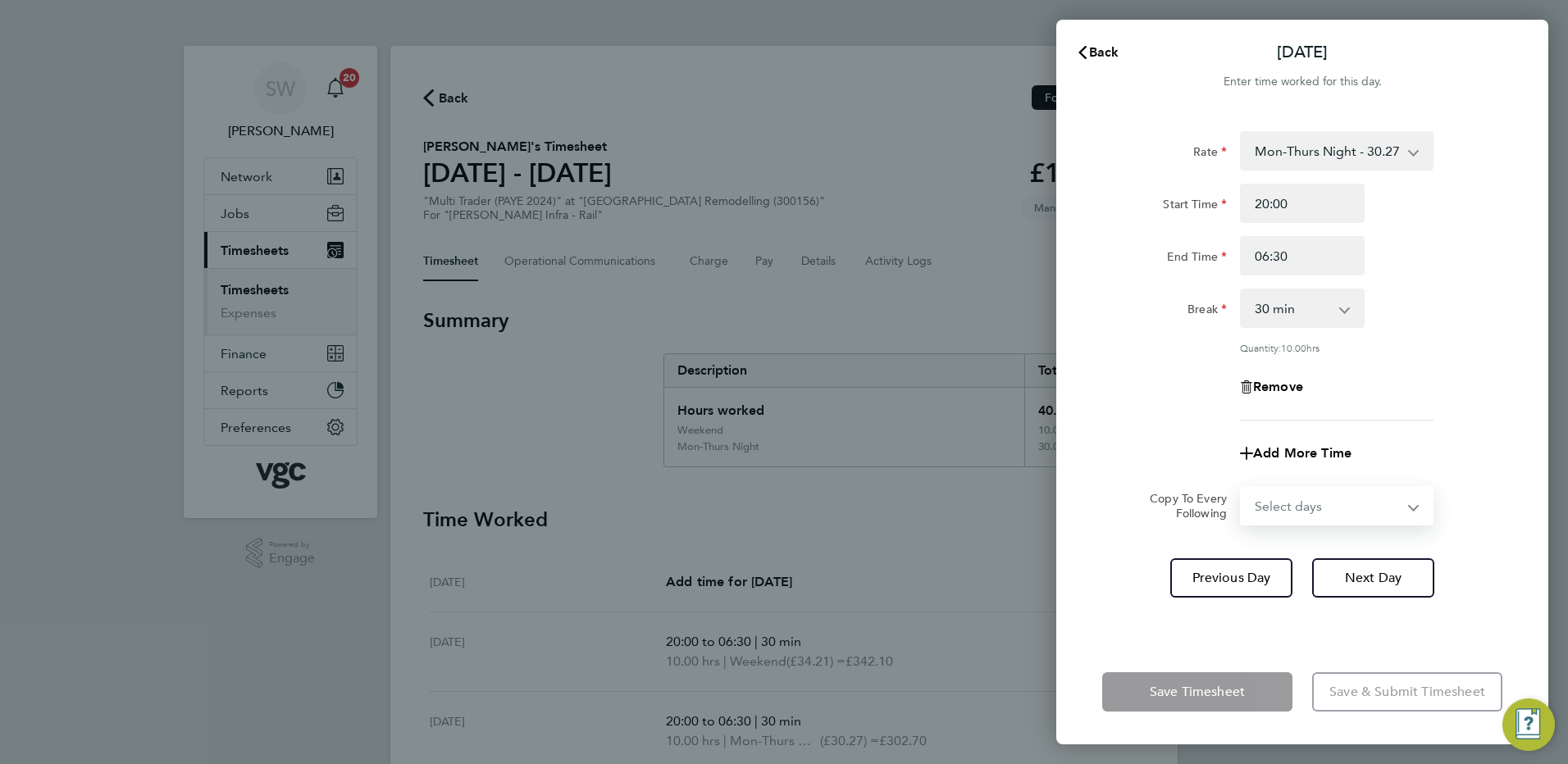
click at [1401, 502] on select "Select days Day Thursday Friday" at bounding box center [1327, 506] width 172 height 37
select select "THU"
click at [1241, 488] on select "Select days Day Thursday Friday" at bounding box center [1327, 506] width 172 height 37
select select "2025-09-26"
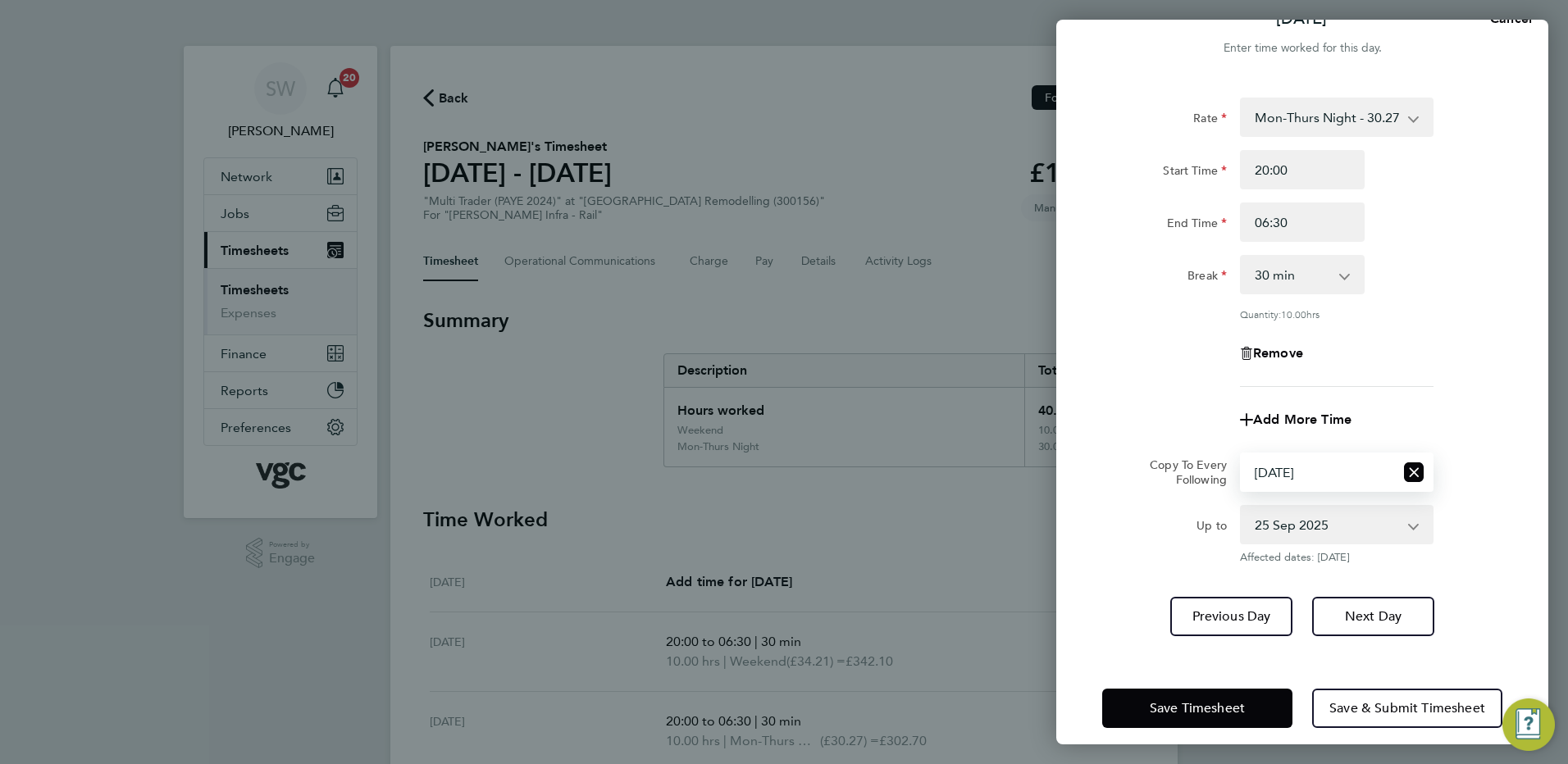
scroll to position [49, 0]
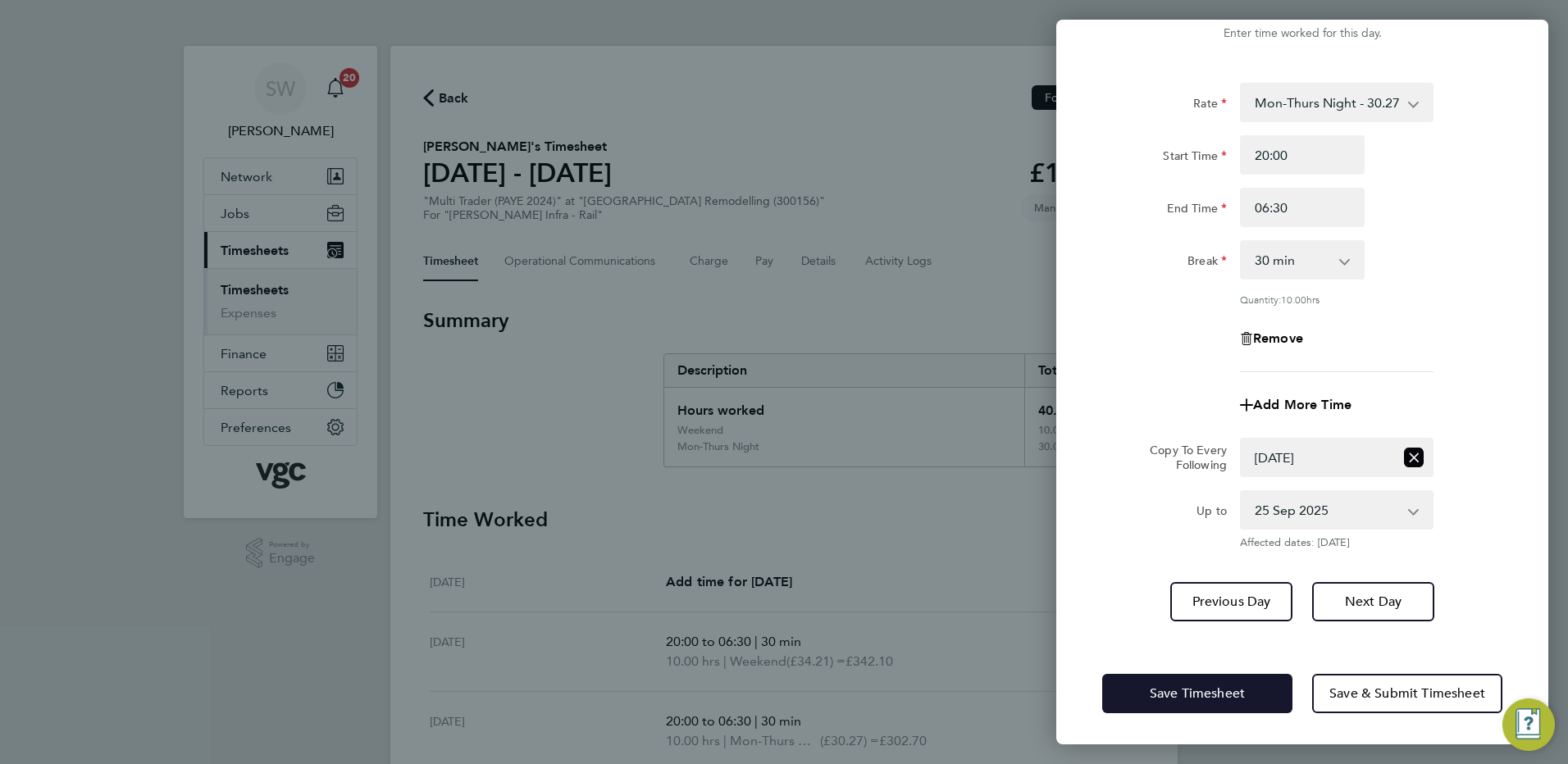
click at [1190, 688] on span "Save Timesheet" at bounding box center [1197, 694] width 95 height 17
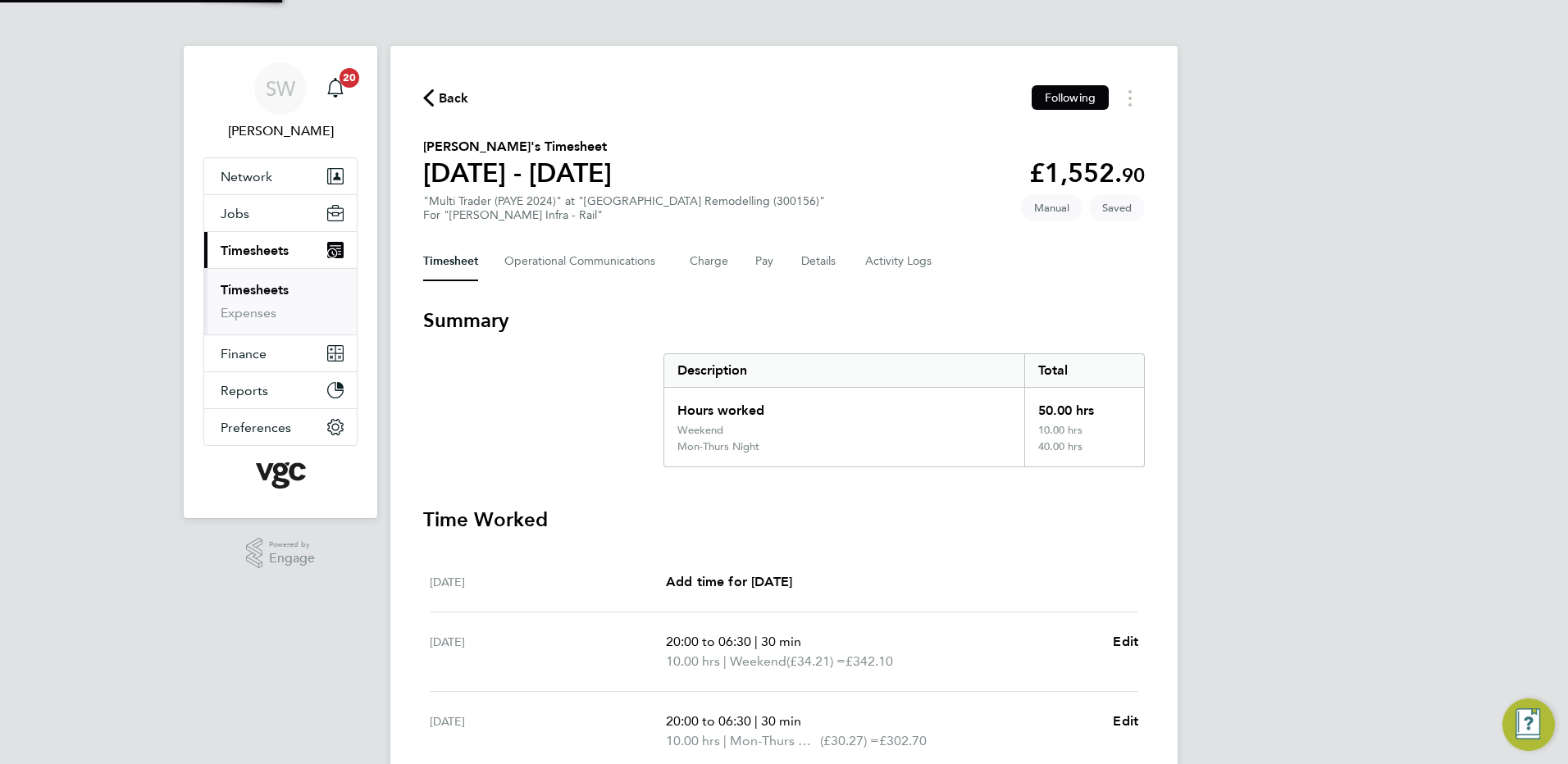
scroll to position [450, 0]
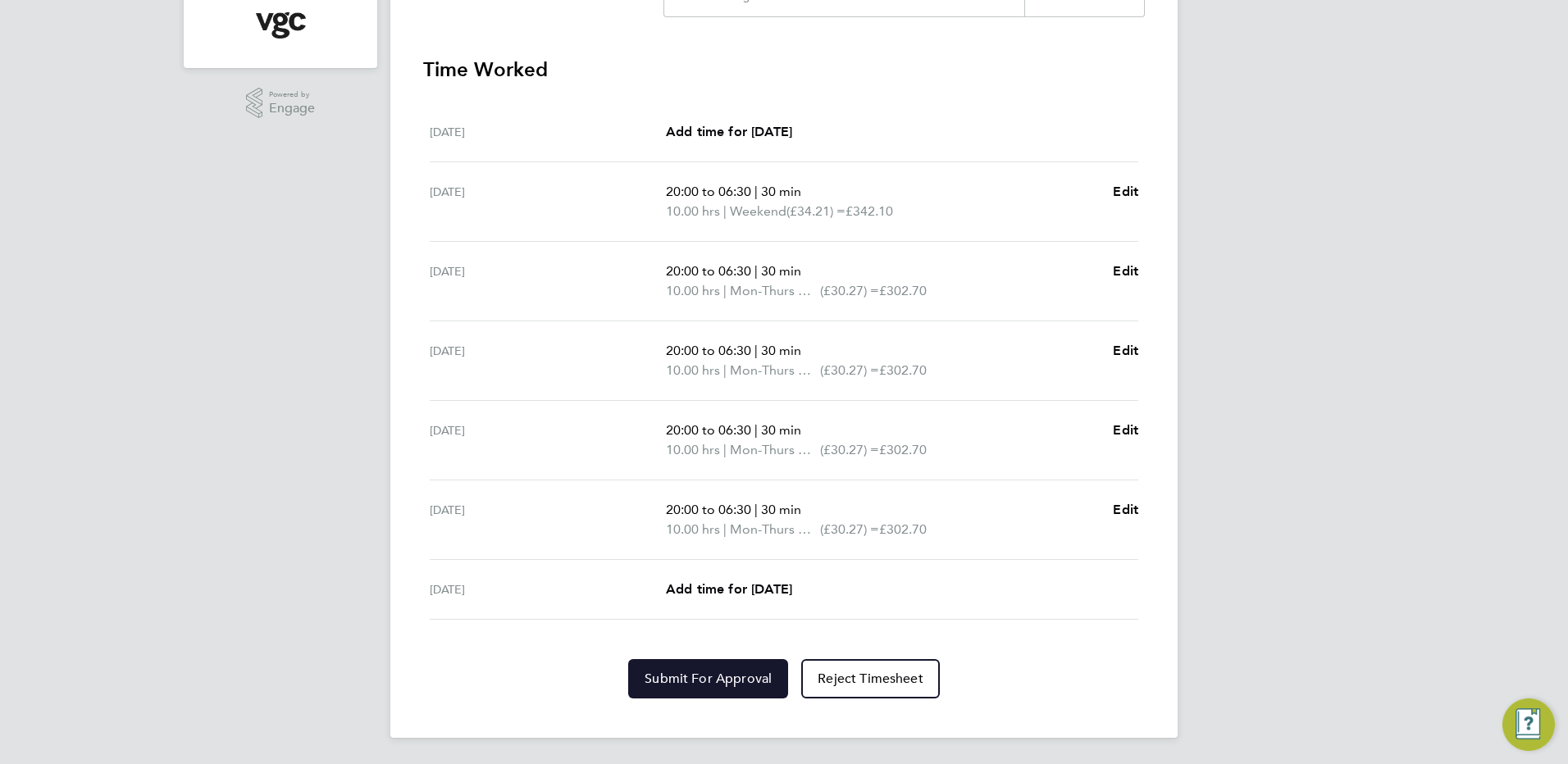
click at [734, 660] on button "Submit For Approval" at bounding box center [708, 678] width 160 height 39
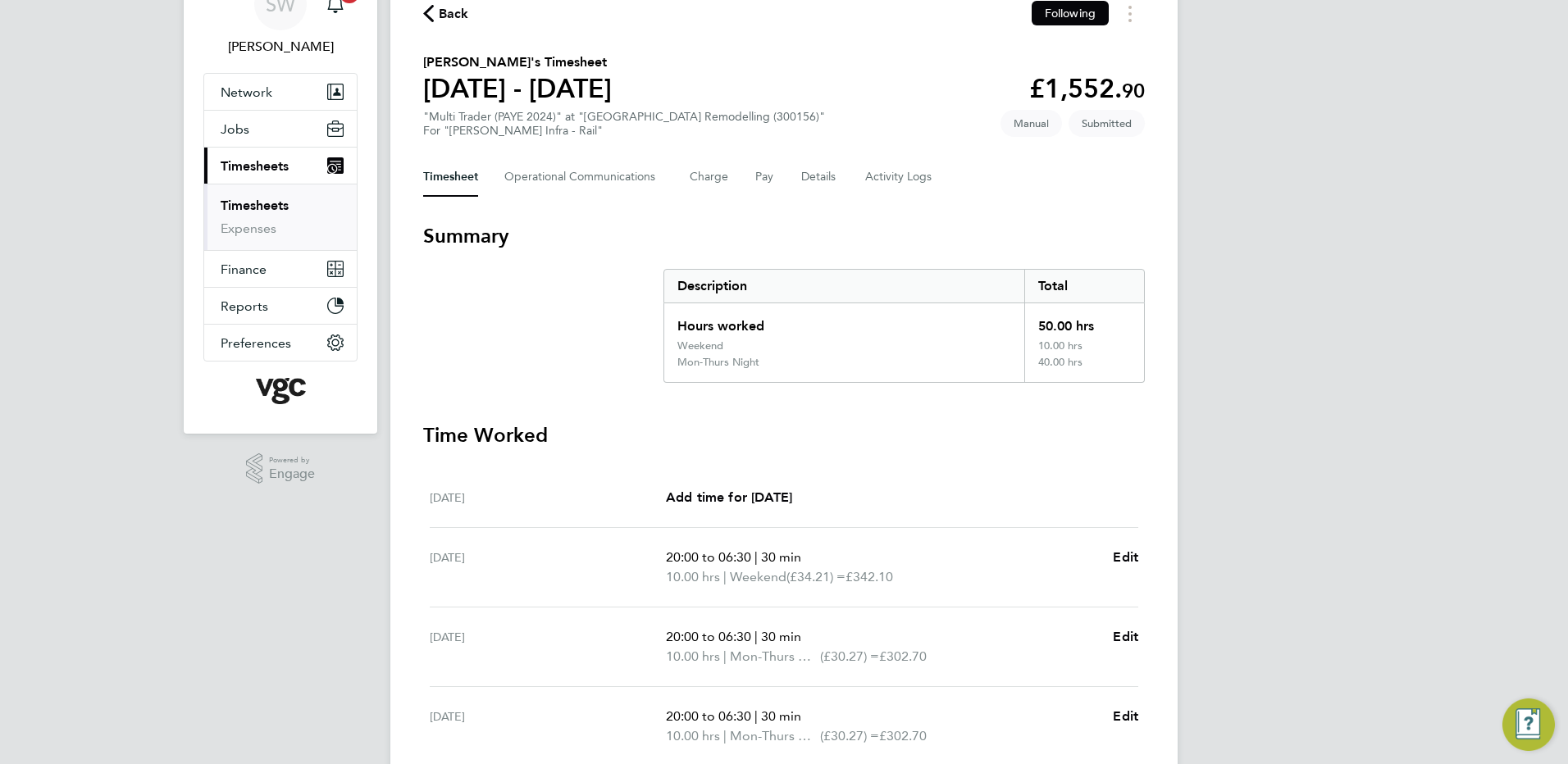
scroll to position [40, 0]
